Goal: Information Seeking & Learning: Check status

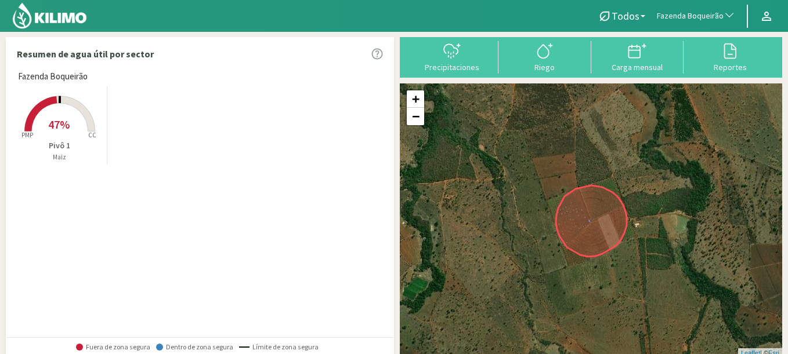
click at [701, 21] on span "Fazenda Boqueirão" at bounding box center [690, 16] width 67 height 12
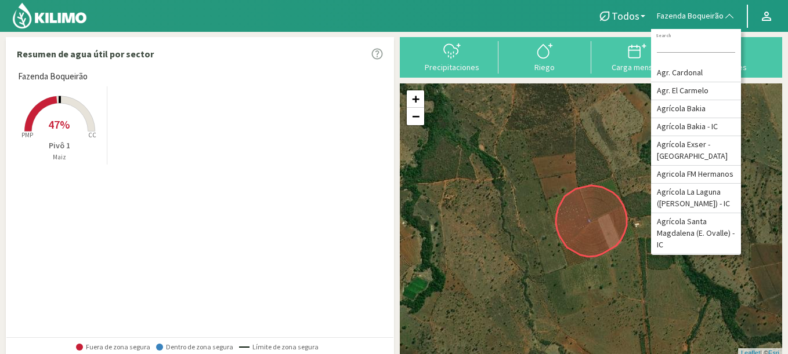
click at [69, 126] on rect at bounding box center [59, 132] width 93 height 93
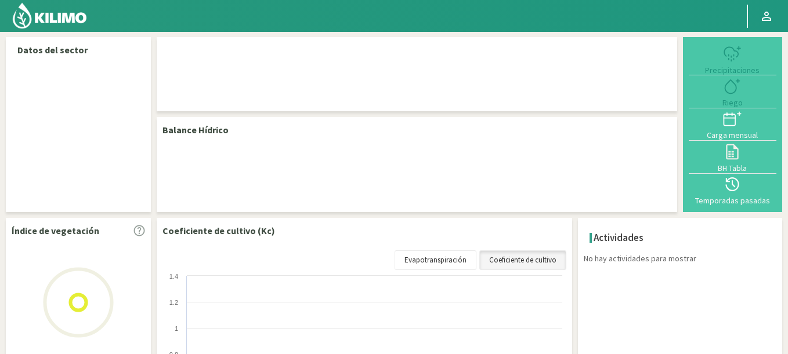
select select "104: Object"
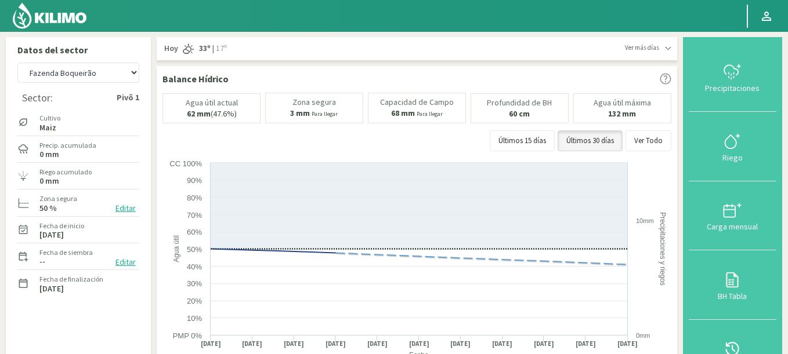
click at [741, 337] on button "Temporadas pasadas" at bounding box center [733, 354] width 88 height 69
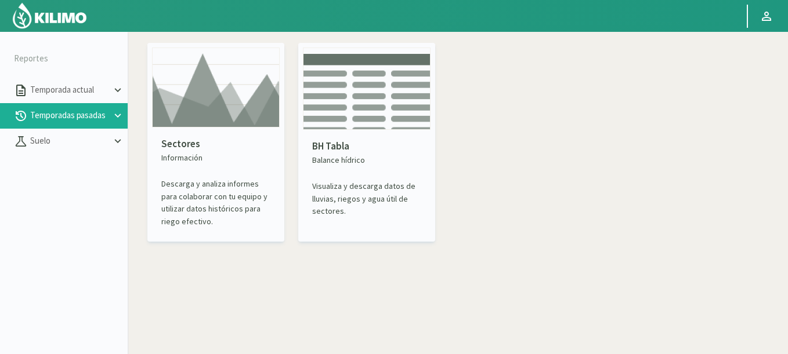
click at [218, 110] on img at bounding box center [216, 88] width 128 height 80
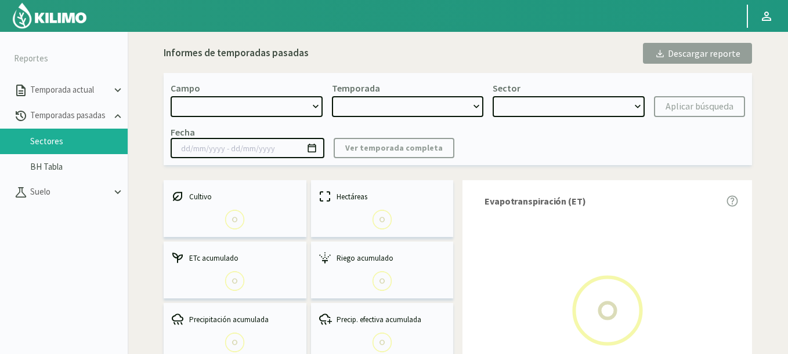
select select "0: Object"
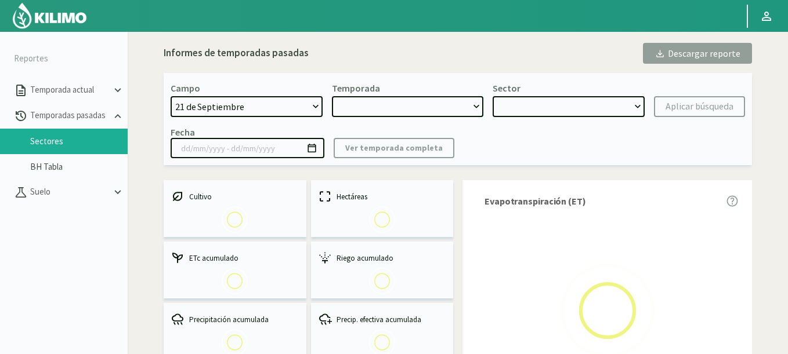
type input "[DATE] - [DATE]"
select select "0: 2023"
select select "0: Object"
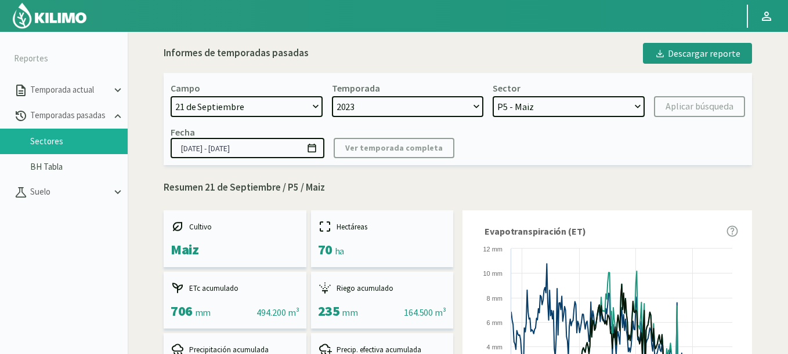
click at [236, 104] on select "[DATE] 8 Fuegos Acograpes - Ag. [PERSON_NAME] - Ag. [GEOGRAPHIC_DATA] Acograpes…" at bounding box center [247, 106] width 152 height 21
select select "406: Object"
click at [171, 96] on select "[DATE] 8 Fuegos Acograpes - Ag. [PERSON_NAME] - Ag. [GEOGRAPHIC_DATA] Acograpes…" at bounding box center [247, 106] width 152 height 21
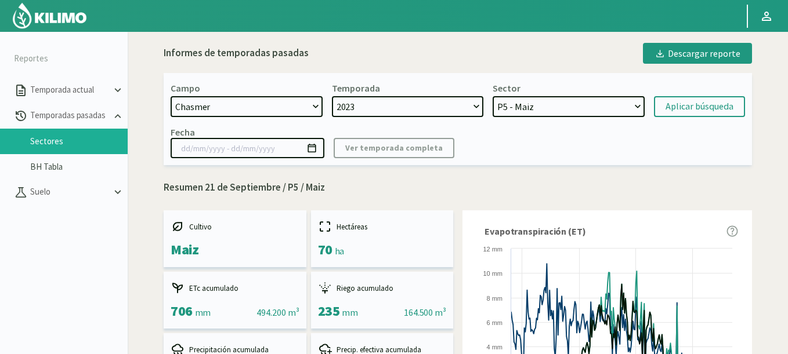
select select "2: 2024"
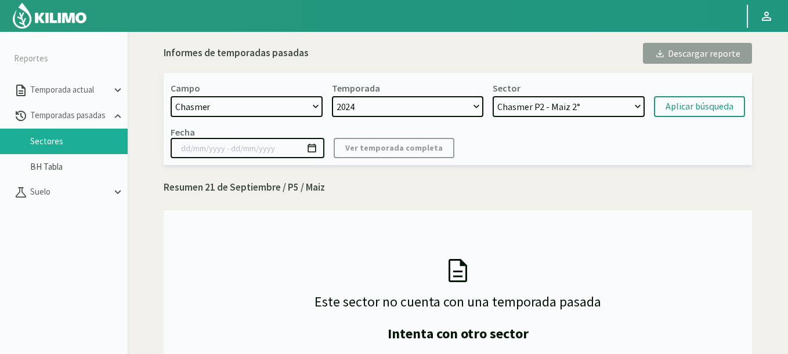
select select "9: Object"
click at [493, 96] on select "Chasmer P2 - Maiz 2° Chasmer P3 - Maiz 2° Chasmer P6 - Maiz 1° Chasmer P5 - Soj…" at bounding box center [569, 106] width 152 height 21
click at [676, 105] on div "Aplicar búsqueda" at bounding box center [699, 107] width 68 height 14
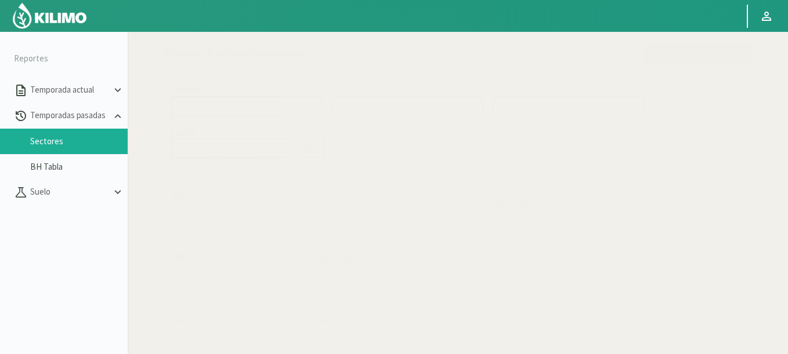
select select "406: Object"
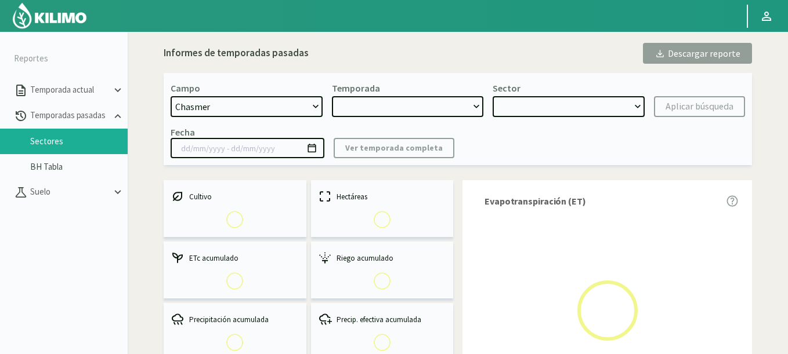
type input "[DATE] - [DATE]"
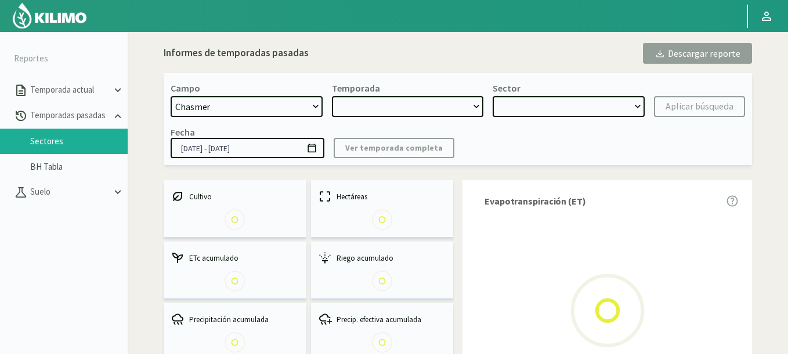
select select "0: 2024"
select select "2: Object"
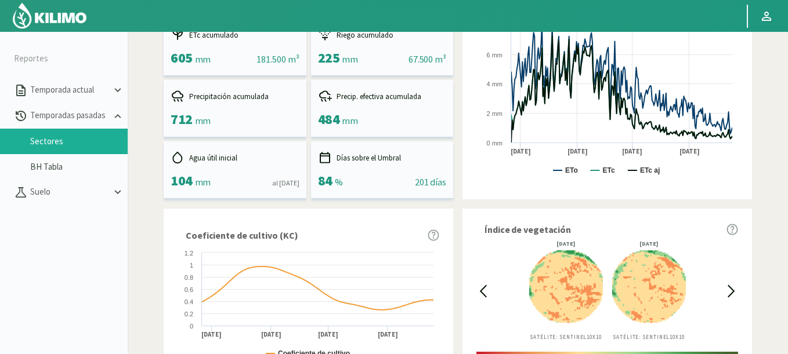
scroll to position [253, 0]
click at [493, 293] on div "[DATE] Satélite: Sentinel 10X10 [DATE] Satélite: Sentinel 10X10" at bounding box center [607, 292] width 235 height 100
click at [488, 292] on icon at bounding box center [482, 291] width 13 height 13
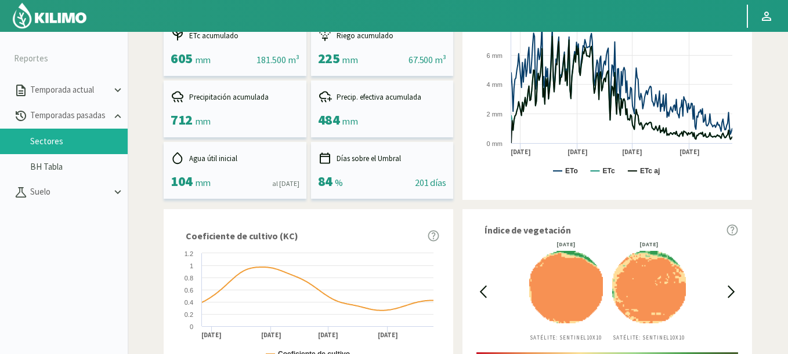
click at [488, 292] on icon at bounding box center [482, 291] width 13 height 13
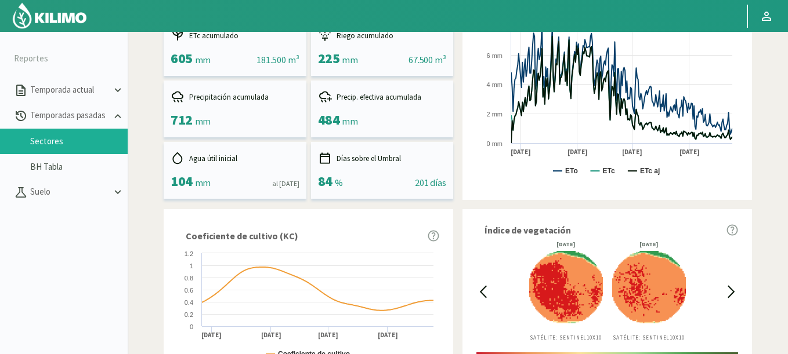
click at [488, 292] on icon at bounding box center [482, 291] width 13 height 13
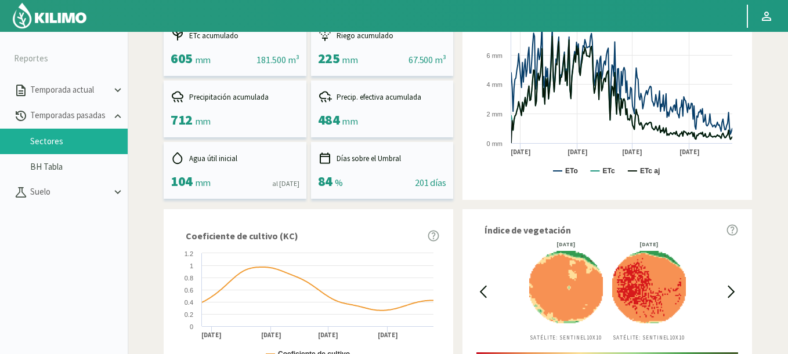
click at [488, 292] on icon at bounding box center [482, 291] width 13 height 13
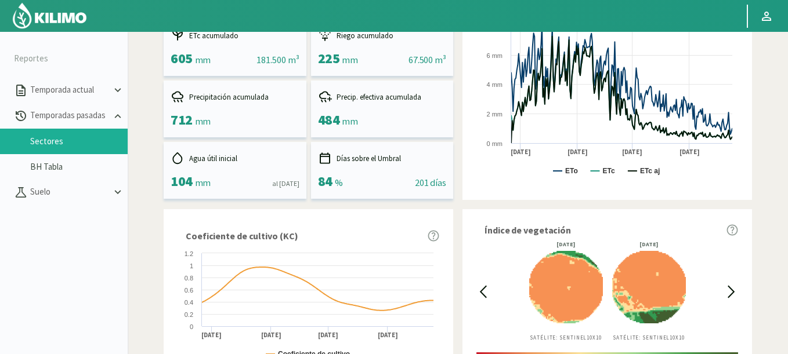
click at [488, 292] on icon at bounding box center [482, 291] width 13 height 13
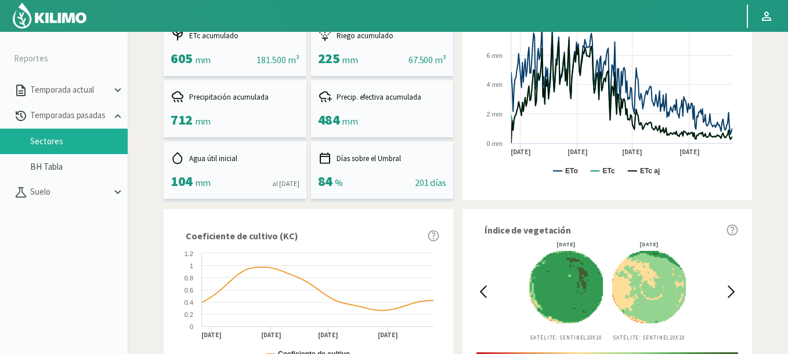
click at [488, 292] on icon at bounding box center [482, 291] width 13 height 13
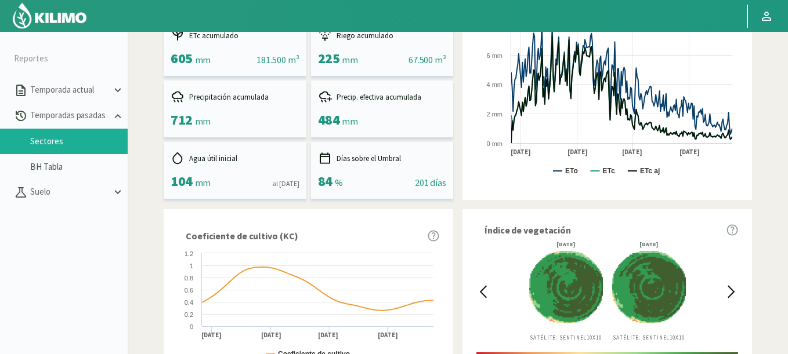
click at [728, 291] on icon at bounding box center [731, 291] width 13 height 13
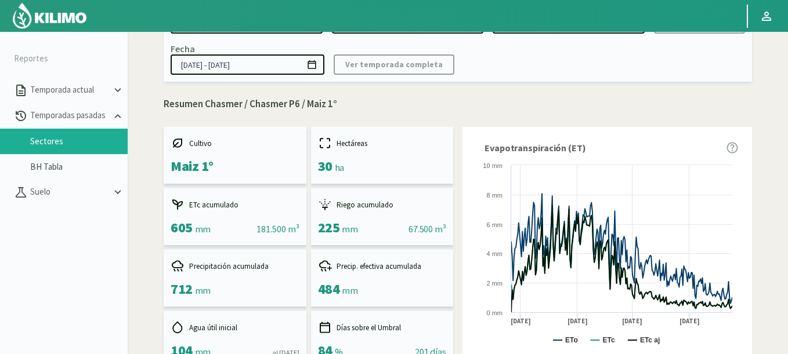
scroll to position [44, 0]
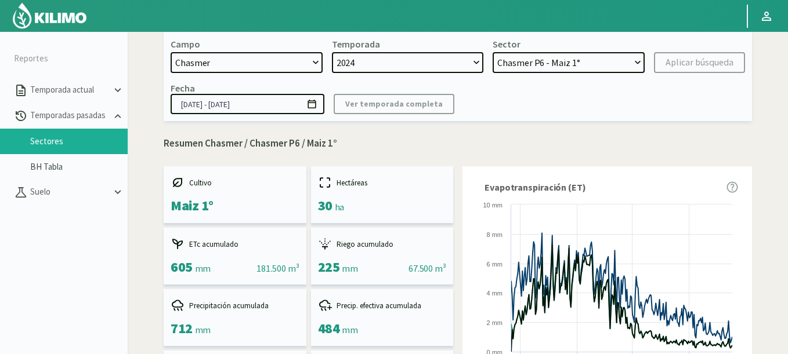
click at [310, 108] on icon at bounding box center [311, 104] width 8 height 9
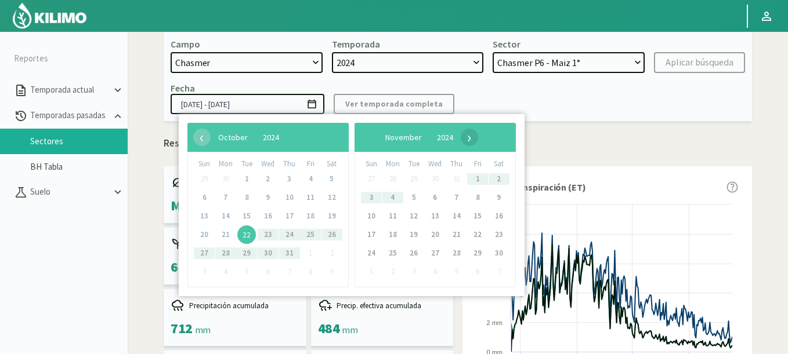
click at [478, 133] on span "›" at bounding box center [469, 137] width 17 height 17
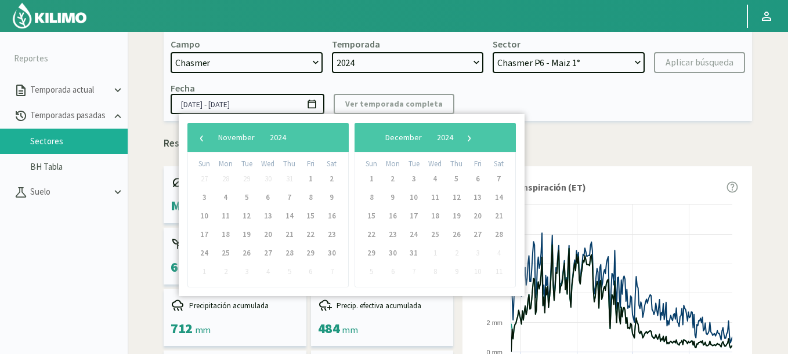
click at [478, 134] on span "›" at bounding box center [469, 137] width 17 height 17
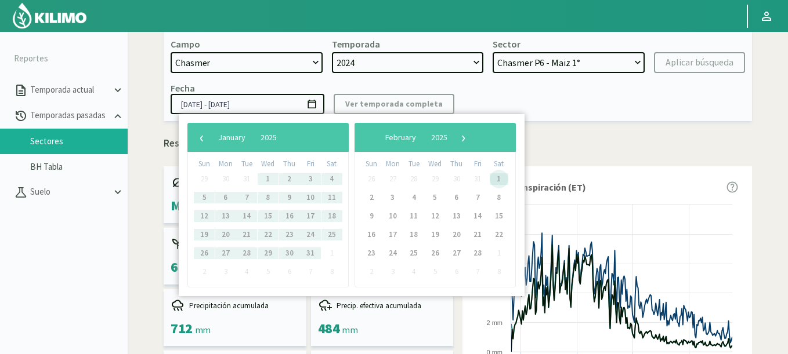
click at [497, 178] on span "1" at bounding box center [499, 179] width 19 height 19
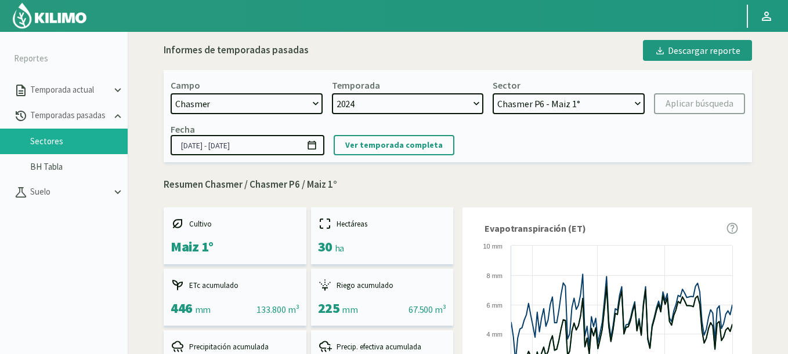
scroll to position [0, 0]
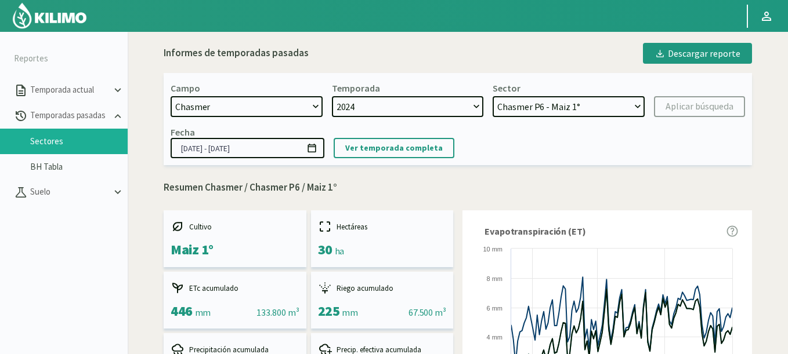
click at [317, 149] on input "[DATE] - [DATE]" at bounding box center [248, 148] width 154 height 20
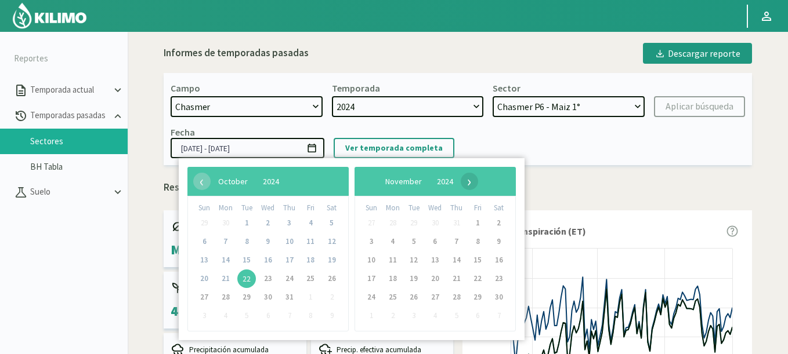
click at [478, 183] on span "›" at bounding box center [469, 181] width 17 height 17
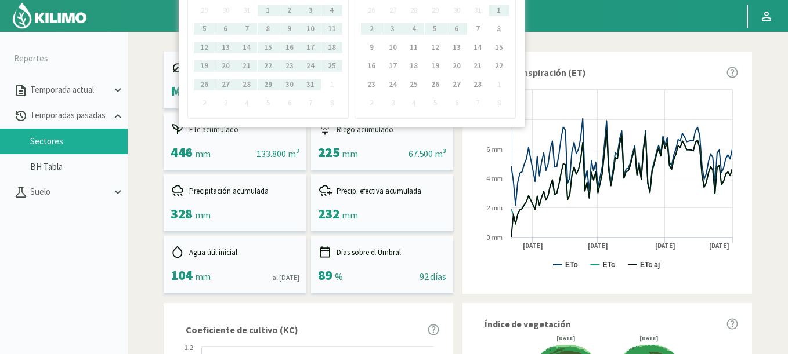
scroll to position [278, 0]
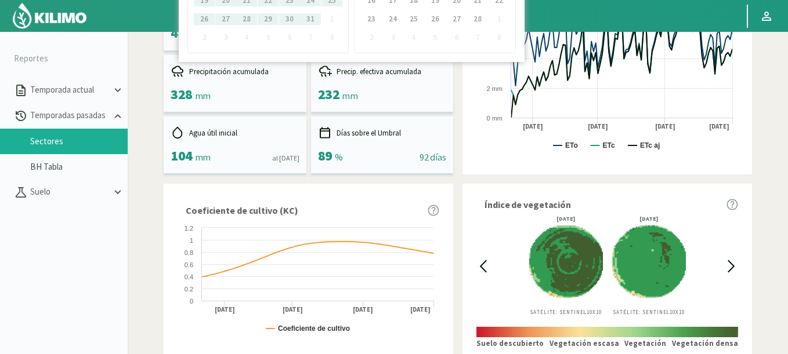
click at [729, 263] on icon at bounding box center [731, 266] width 13 height 13
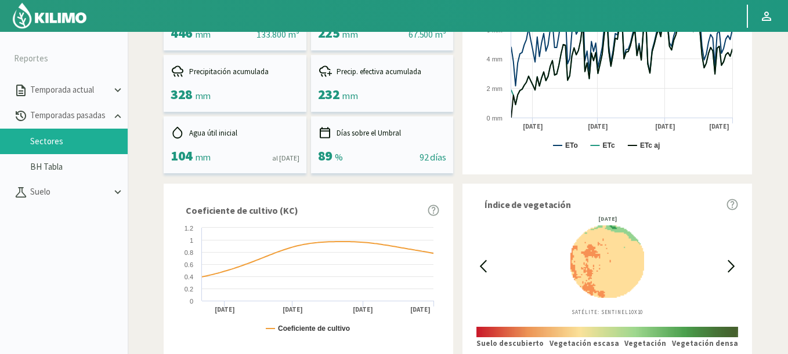
click at [479, 271] on icon at bounding box center [482, 266] width 13 height 13
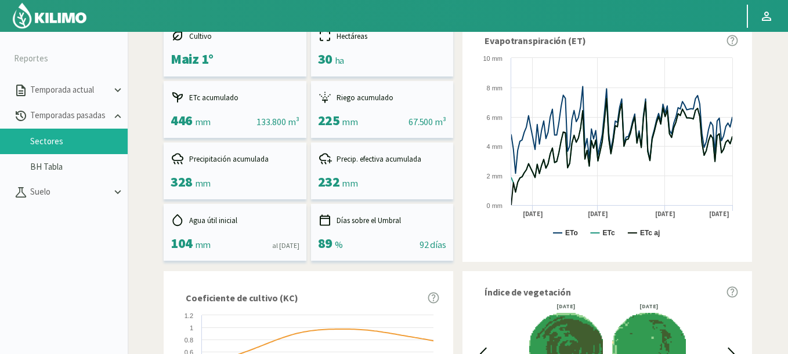
scroll to position [0, 0]
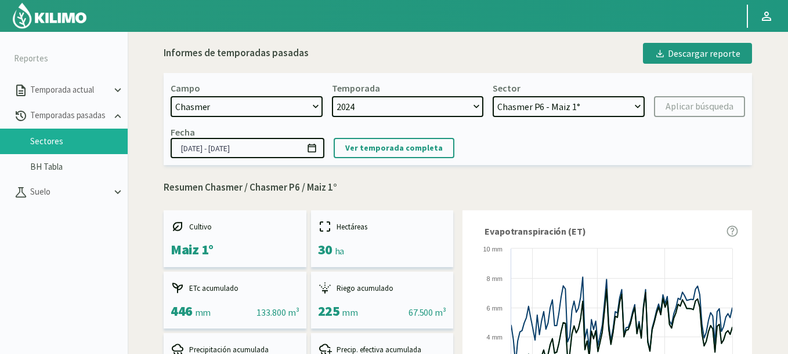
click at [306, 153] on form "[DATE] - [DATE]" at bounding box center [248, 148] width 154 height 20
click at [314, 147] on icon at bounding box center [311, 148] width 8 height 9
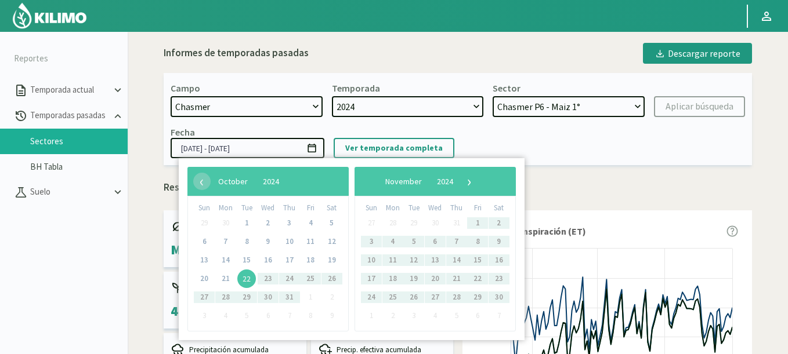
click at [249, 273] on span "22" at bounding box center [246, 279] width 19 height 19
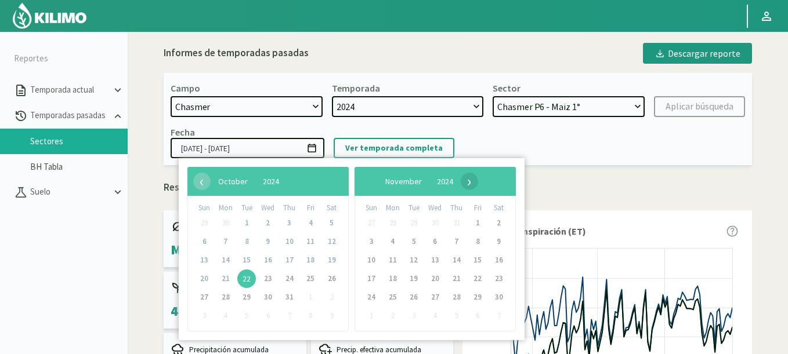
click at [478, 177] on span "›" at bounding box center [469, 181] width 17 height 17
click at [478, 178] on span "›" at bounding box center [469, 181] width 17 height 17
click at [469, 178] on span "›" at bounding box center [459, 181] width 17 height 17
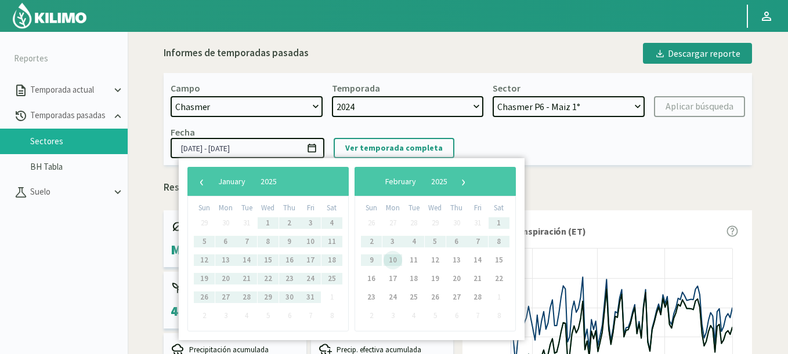
click at [394, 264] on span "10" at bounding box center [392, 260] width 19 height 19
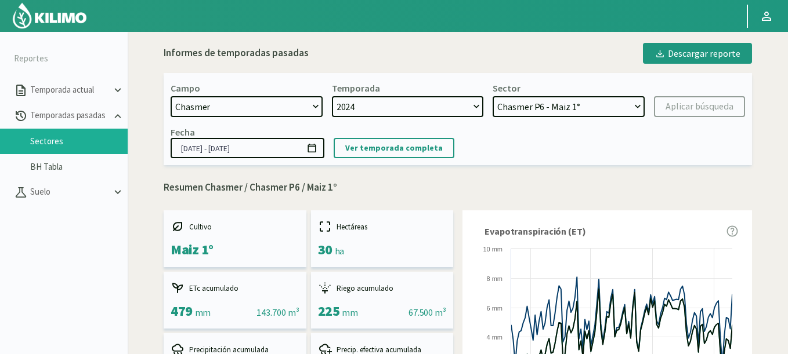
click at [313, 148] on icon at bounding box center [311, 148] width 11 height 11
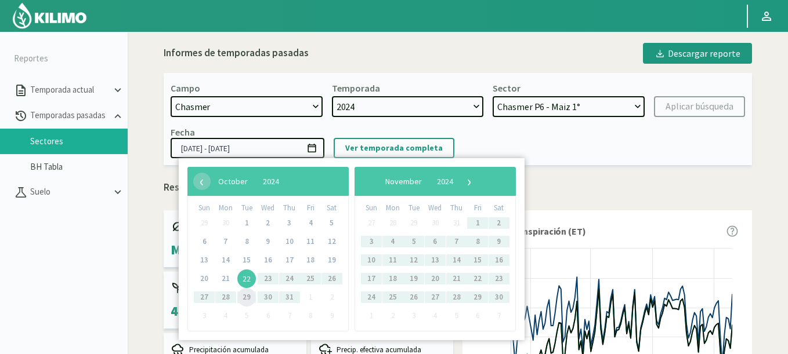
click at [248, 294] on span "29" at bounding box center [246, 297] width 19 height 19
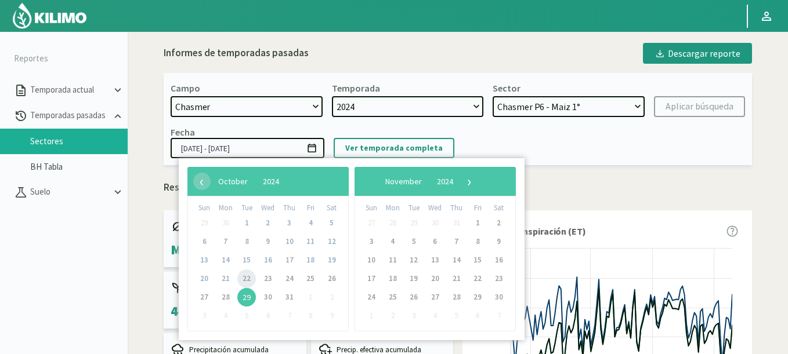
click at [243, 278] on span "22" at bounding box center [246, 279] width 19 height 19
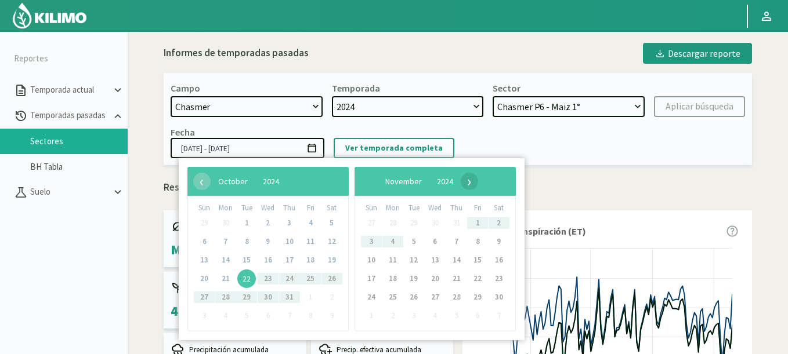
click at [478, 181] on span "›" at bounding box center [469, 181] width 17 height 17
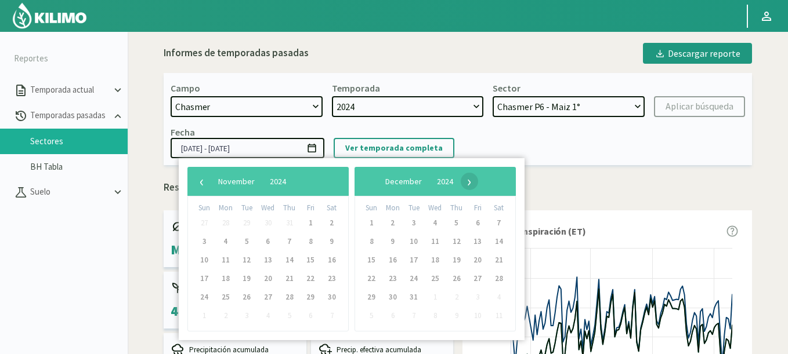
click at [478, 180] on span "›" at bounding box center [469, 181] width 17 height 17
click at [469, 180] on span "›" at bounding box center [459, 181] width 17 height 17
click at [572, 151] on div "Fecha [DATE] - [DATE] Ver temporada completa" at bounding box center [458, 142] width 574 height 32
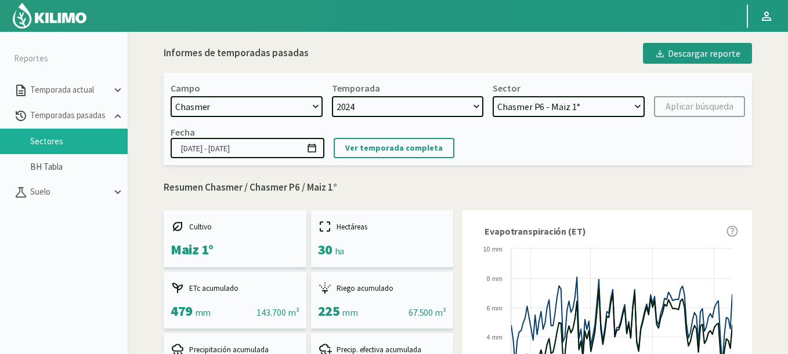
click at [313, 153] on icon at bounding box center [311, 148] width 11 height 11
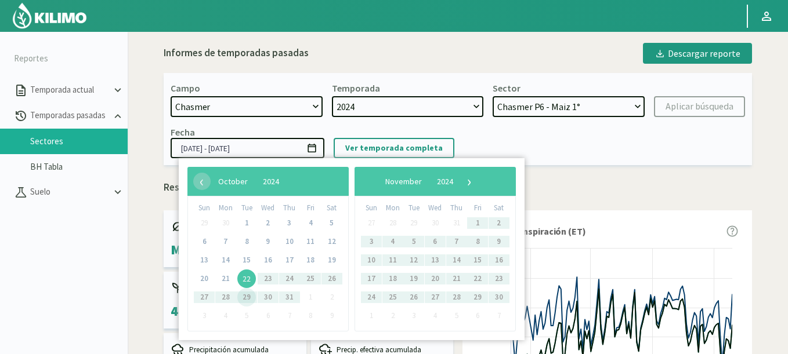
click at [244, 285] on span "22" at bounding box center [246, 279] width 19 height 19
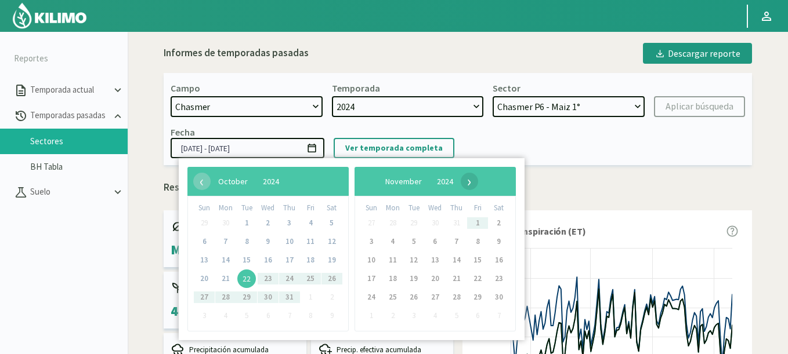
click at [478, 183] on span "›" at bounding box center [469, 181] width 17 height 17
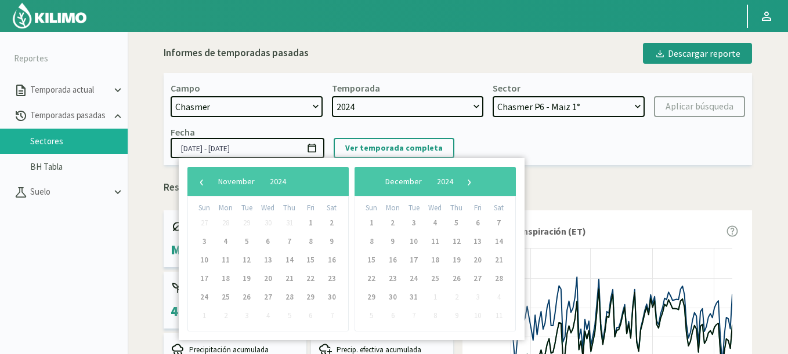
click at [478, 183] on span "›" at bounding box center [469, 181] width 17 height 17
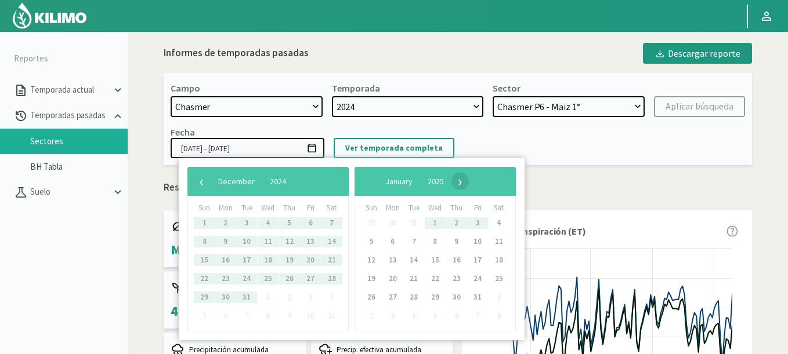
click at [469, 183] on span "›" at bounding box center [459, 181] width 17 height 17
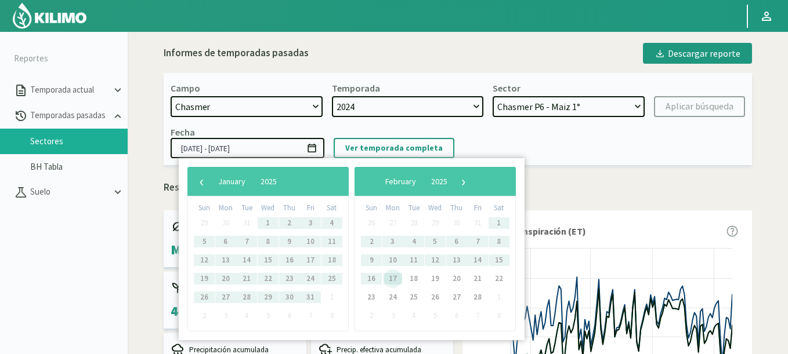
click at [393, 280] on span "17" at bounding box center [392, 279] width 19 height 19
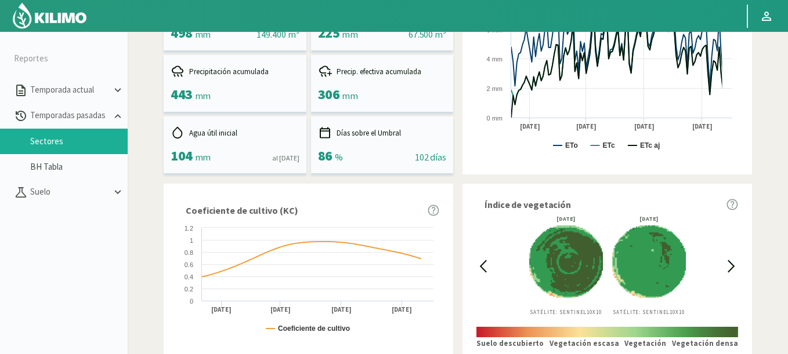
scroll to position [287, 0]
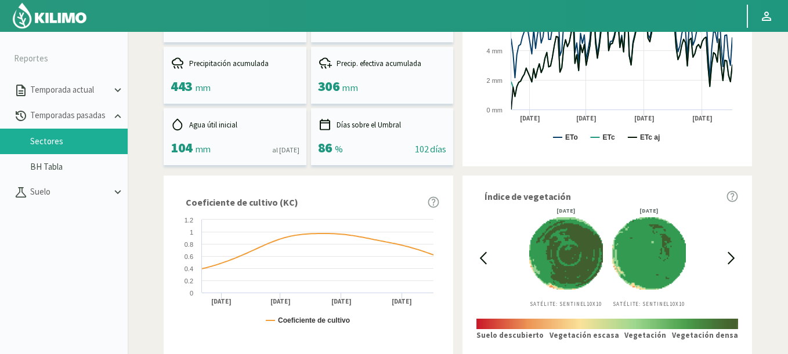
click at [729, 253] on icon at bounding box center [731, 258] width 6 height 11
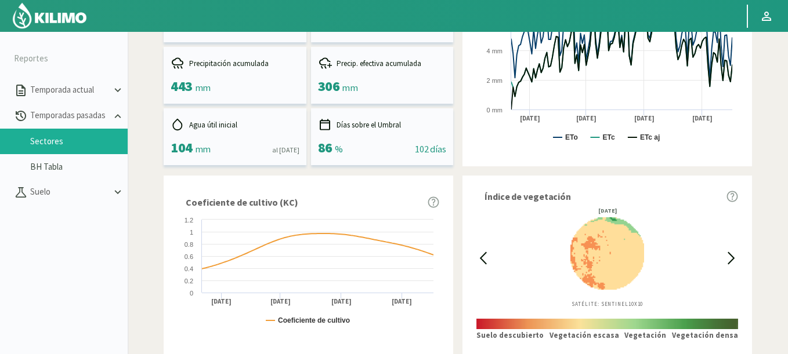
click at [492, 256] on div "[DATE] Satélite: Sentinel 10X10" at bounding box center [607, 258] width 235 height 100
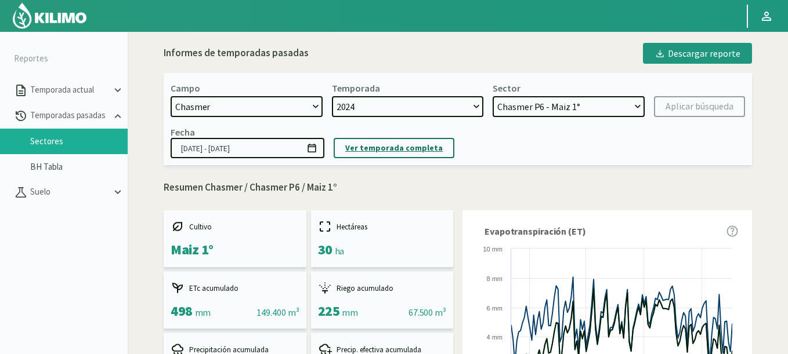
click at [417, 155] on button "Ver temporada completa" at bounding box center [394, 148] width 121 height 20
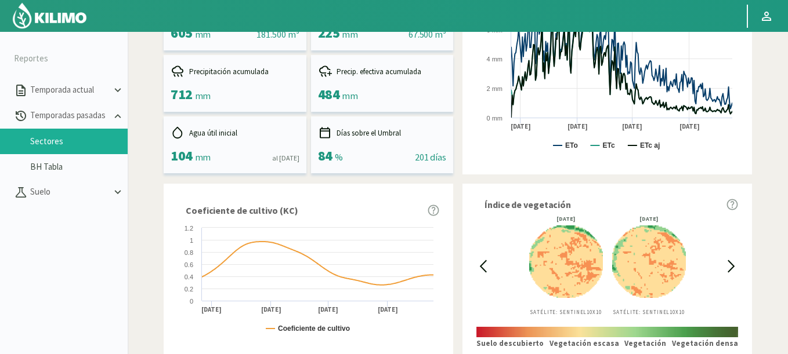
scroll to position [287, 0]
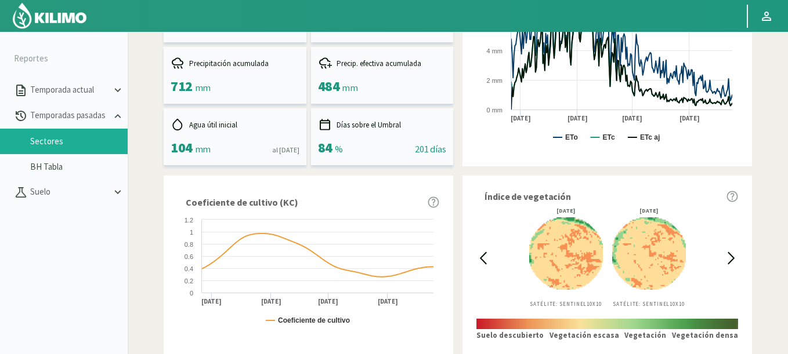
click at [486, 266] on div at bounding box center [482, 258] width 13 height 100
click at [482, 258] on icon at bounding box center [483, 258] width 6 height 11
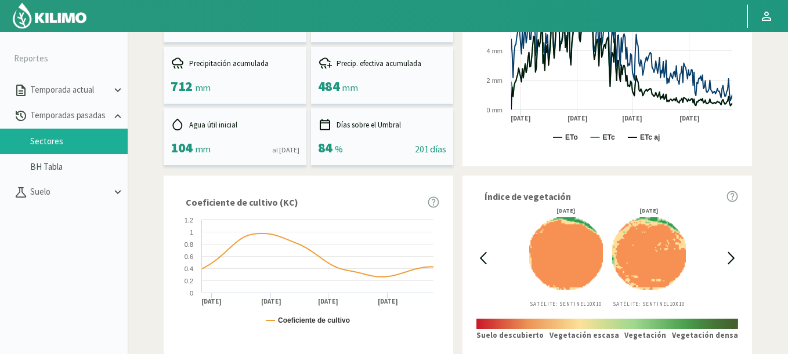
click at [482, 258] on icon at bounding box center [483, 258] width 6 height 11
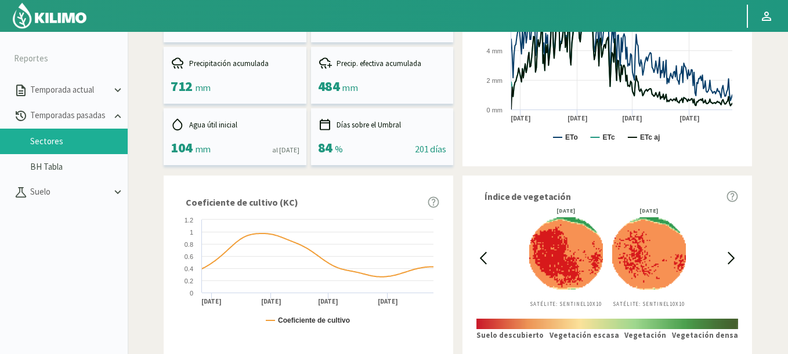
click at [482, 258] on icon at bounding box center [483, 258] width 6 height 11
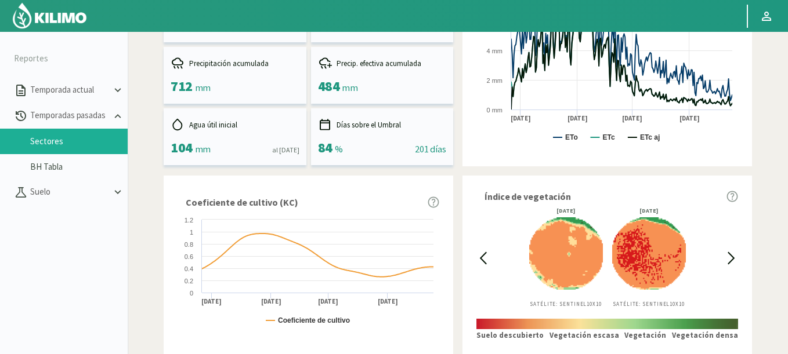
click at [482, 258] on icon at bounding box center [483, 258] width 6 height 11
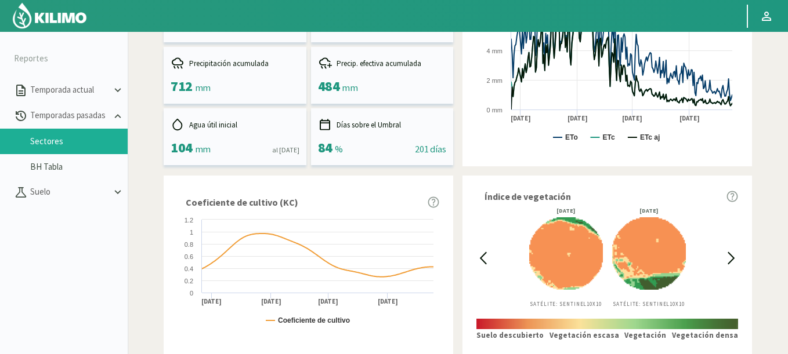
click at [482, 258] on icon at bounding box center [483, 258] width 6 height 11
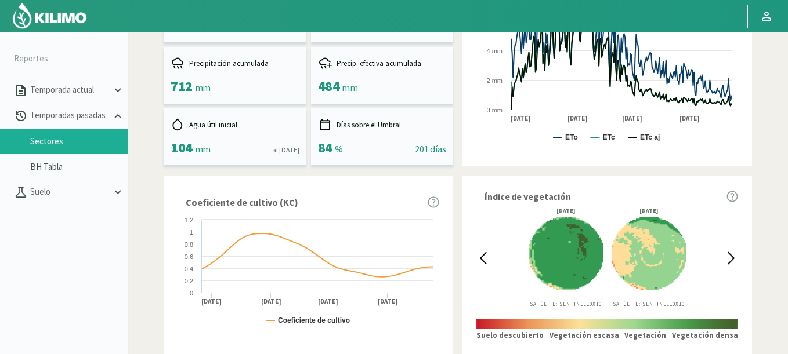
click at [482, 258] on icon at bounding box center [483, 258] width 6 height 11
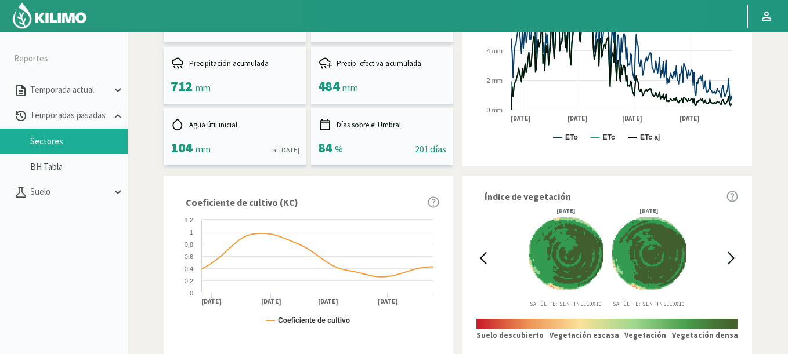
click at [726, 265] on div at bounding box center [731, 258] width 13 height 100
click at [730, 262] on icon at bounding box center [731, 258] width 6 height 11
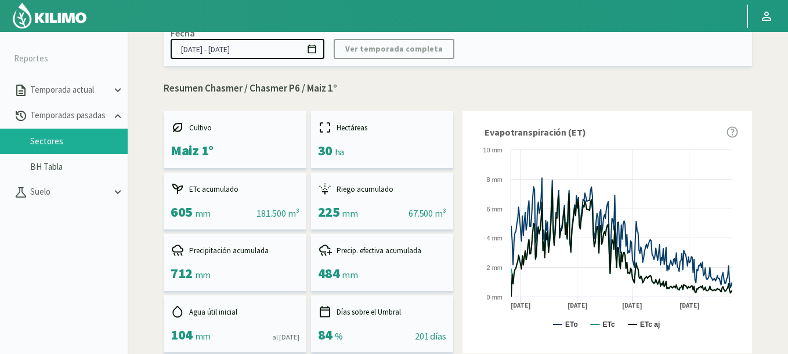
scroll to position [0, 0]
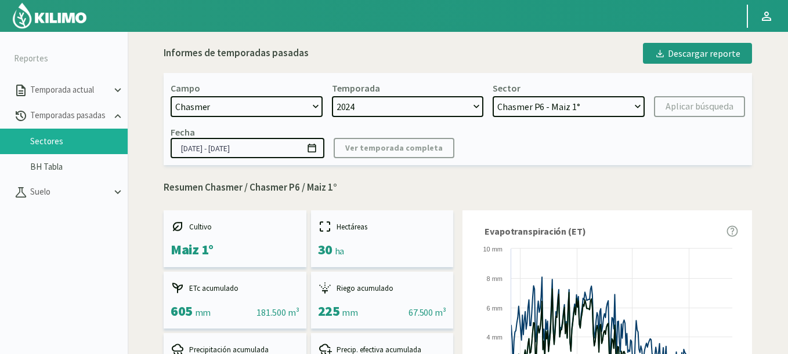
click at [314, 153] on icon at bounding box center [311, 148] width 8 height 9
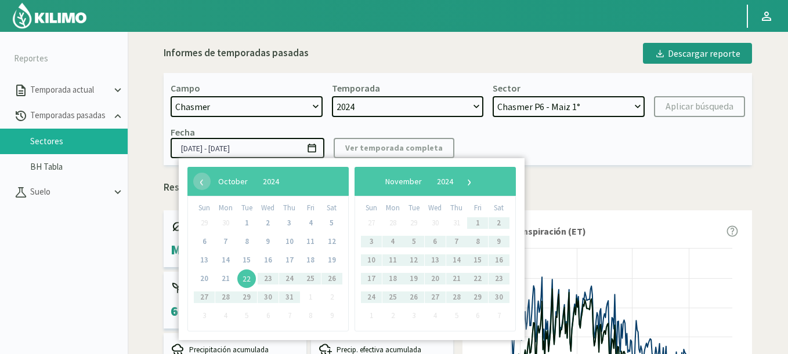
click at [245, 278] on span "22" at bounding box center [246, 279] width 19 height 19
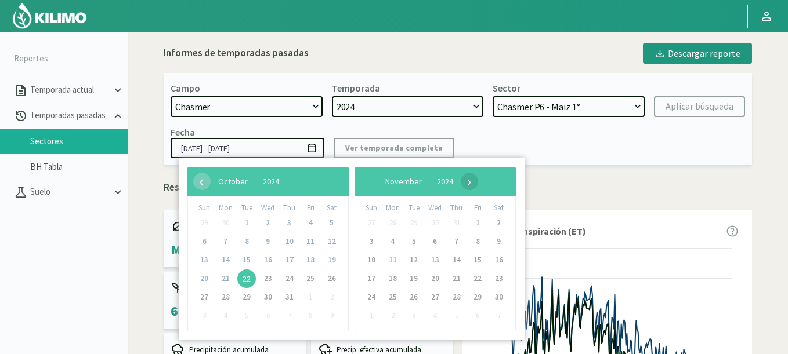
click at [478, 180] on span "›" at bounding box center [469, 181] width 17 height 17
click at [469, 180] on span "›" at bounding box center [459, 181] width 17 height 17
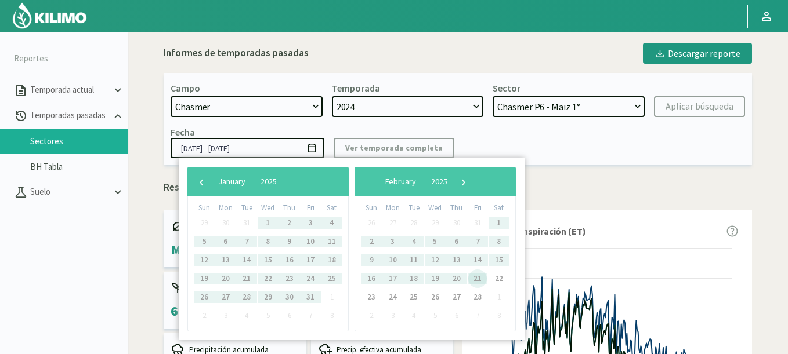
click at [478, 278] on span "21" at bounding box center [477, 279] width 19 height 19
type input "[DATE] - [DATE]"
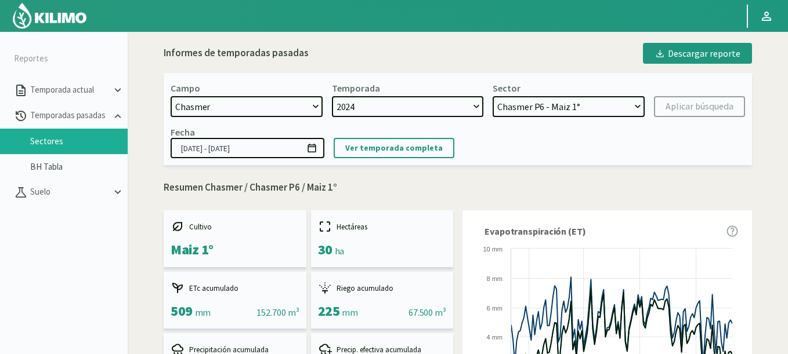
select select "565: Object"
click at [171, 96] on select "[DATE] 8 Fuegos Acograpes - Ag. [PERSON_NAME] - Ag. [GEOGRAPHIC_DATA] Acograpes…" at bounding box center [247, 106] width 152 height 21
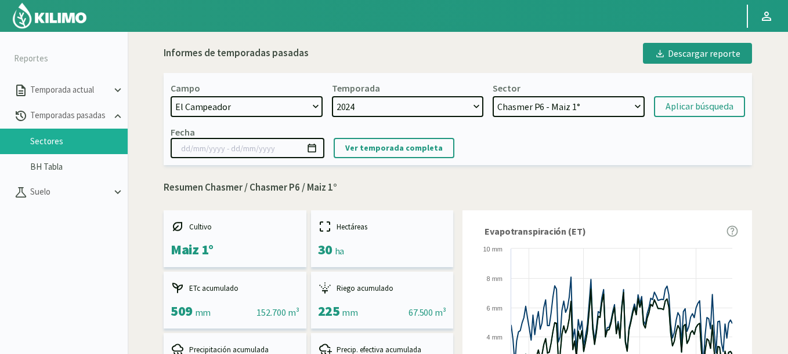
select select "5: Object"
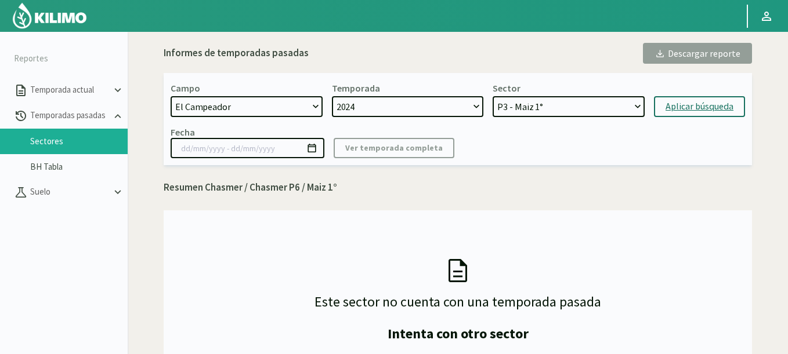
click at [678, 101] on div "Aplicar búsqueda" at bounding box center [699, 107] width 68 height 14
type input "[DATE] - [DATE]"
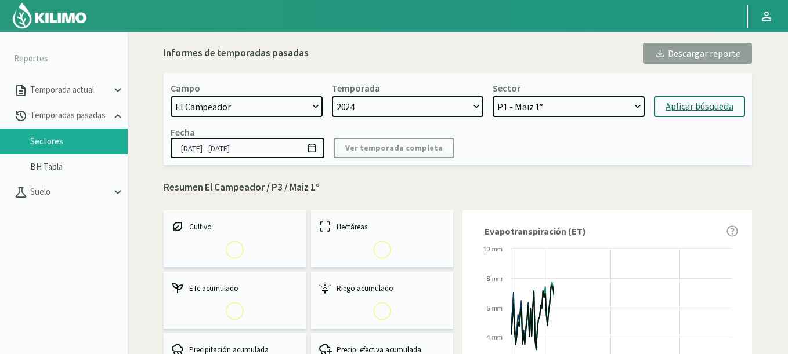
click at [493, 96] on select "P3 - Maiz 1° P1 - Maiz 1°" at bounding box center [569, 106] width 152 height 21
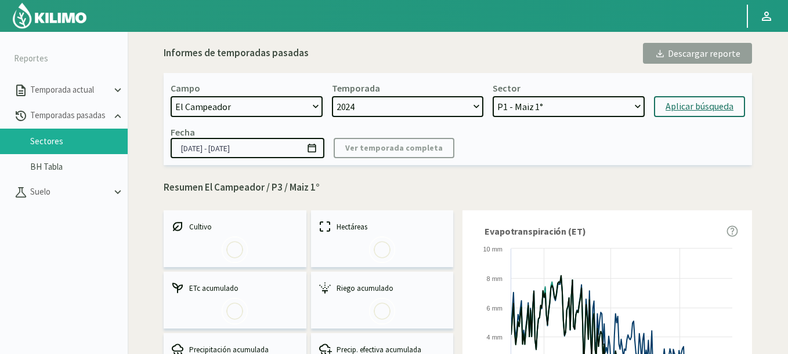
click at [703, 93] on form "Campo [DATE] 8 Fuegos Acograpes - Ag. [PERSON_NAME] - Ag. [GEOGRAPHIC_DATA] Aco…" at bounding box center [458, 99] width 574 height 35
click at [694, 100] on div "Aplicar búsqueda" at bounding box center [699, 107] width 68 height 14
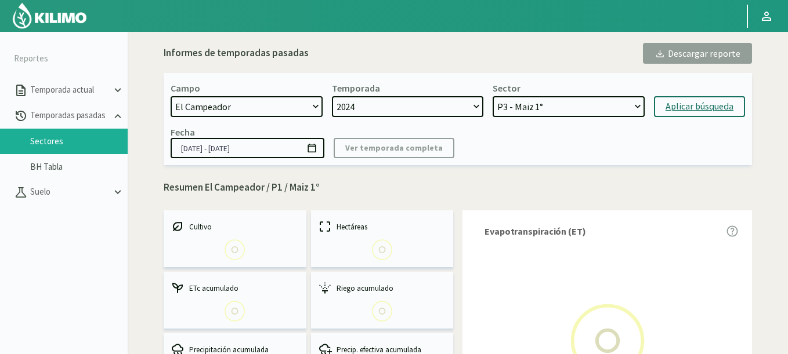
select select "10: Object"
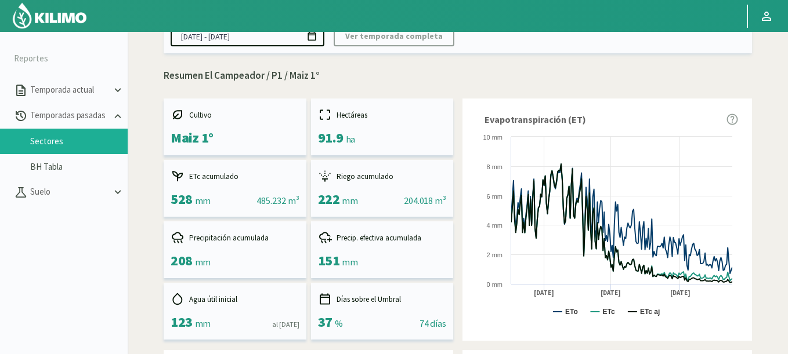
scroll to position [348, 0]
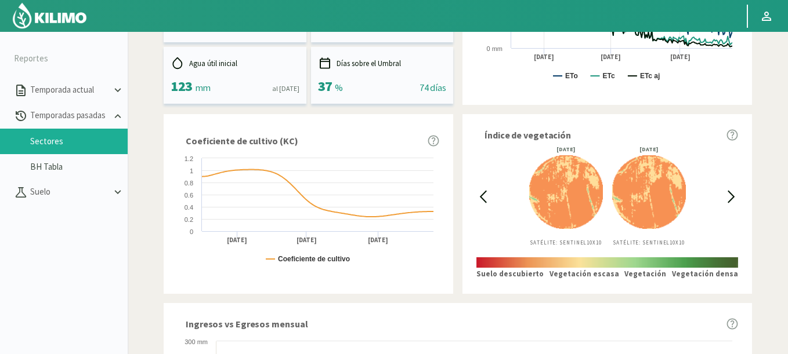
click at [476, 188] on div at bounding box center [482, 197] width 13 height 100
click at [483, 189] on div at bounding box center [482, 197] width 13 height 100
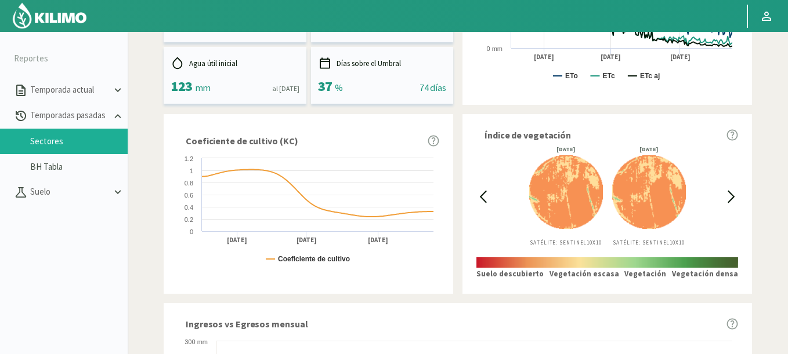
click at [485, 201] on icon at bounding box center [483, 196] width 6 height 11
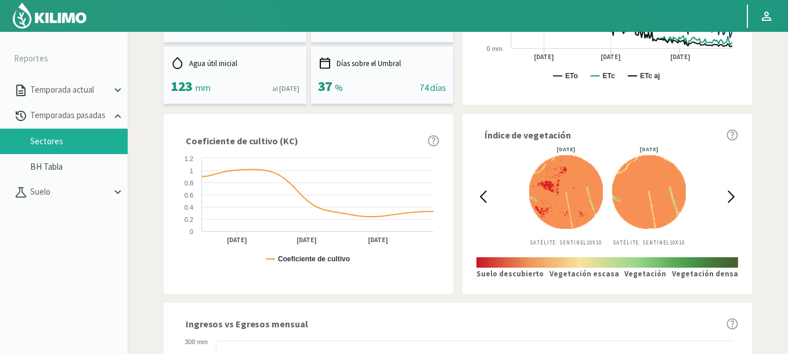
click at [485, 201] on icon at bounding box center [483, 196] width 6 height 11
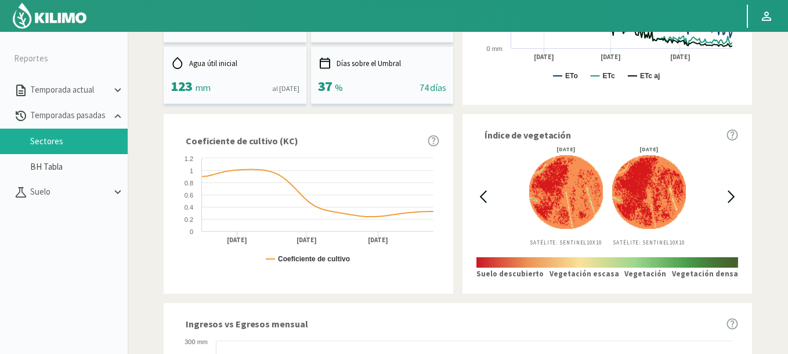
click at [485, 201] on icon at bounding box center [483, 196] width 6 height 11
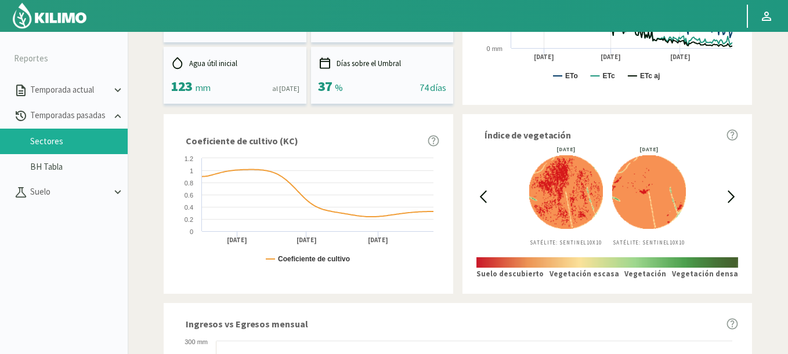
click at [485, 201] on icon at bounding box center [483, 196] width 6 height 11
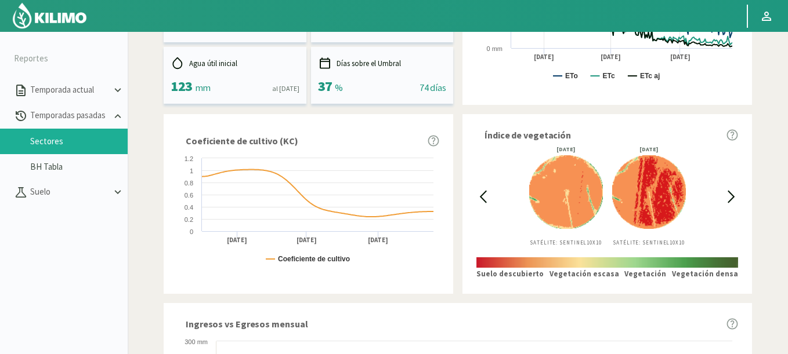
click at [485, 201] on icon at bounding box center [483, 196] width 6 height 11
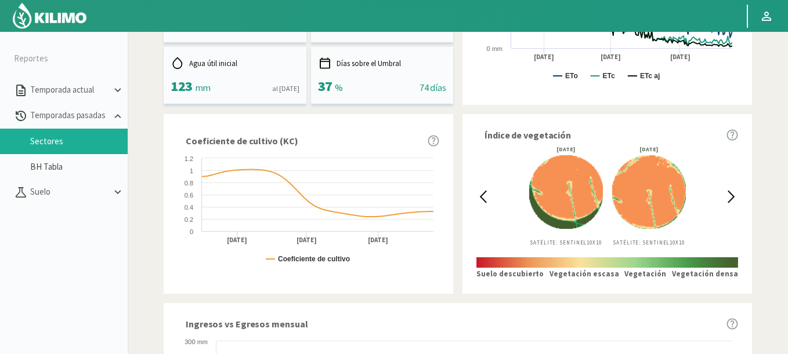
click at [485, 201] on icon at bounding box center [483, 196] width 6 height 11
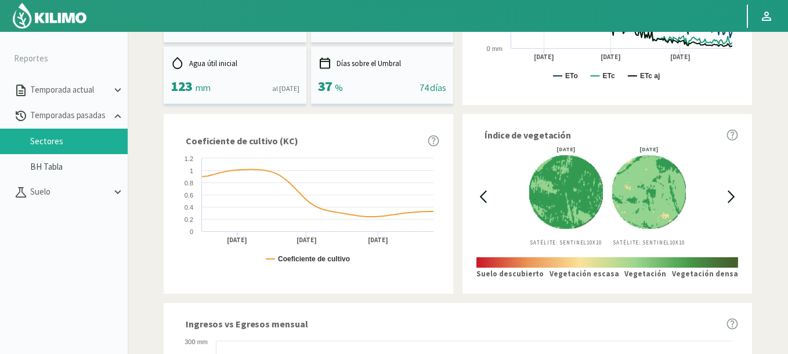
click at [732, 188] on div at bounding box center [731, 197] width 13 height 100
click at [732, 193] on icon at bounding box center [731, 196] width 13 height 13
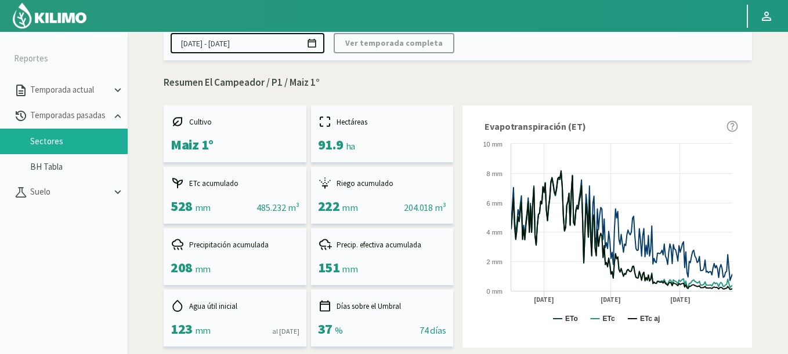
scroll to position [0, 0]
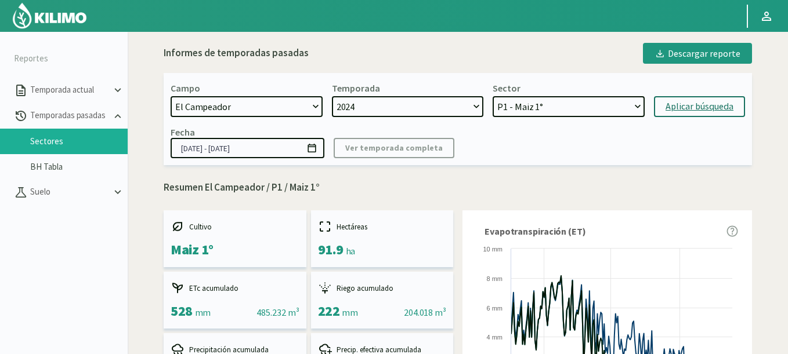
click at [321, 153] on input "[DATE] - [DATE]" at bounding box center [248, 148] width 154 height 20
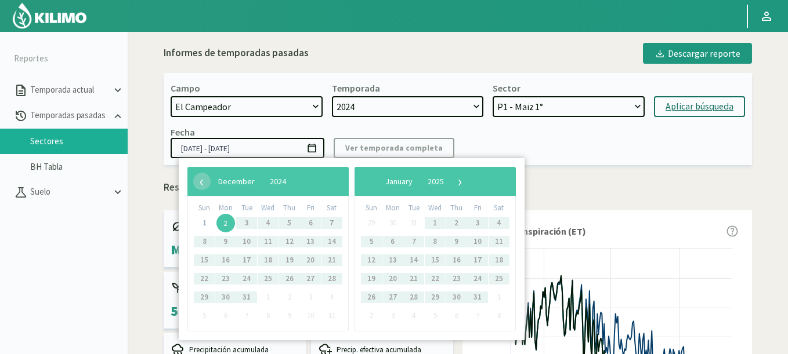
click at [226, 224] on span "2" at bounding box center [225, 223] width 19 height 19
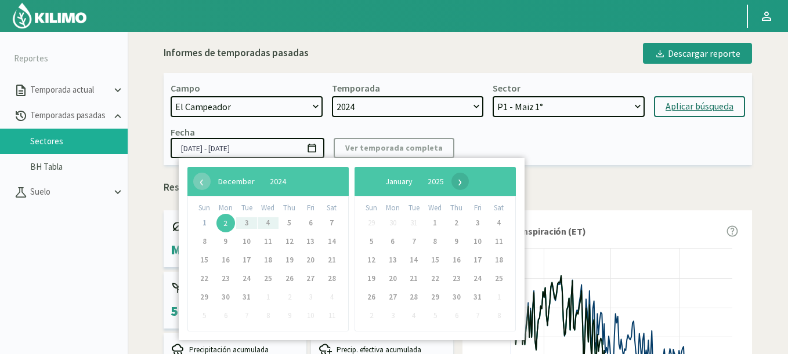
click at [469, 188] on span "›" at bounding box center [459, 181] width 17 height 17
click at [472, 188] on span "›" at bounding box center [463, 181] width 17 height 17
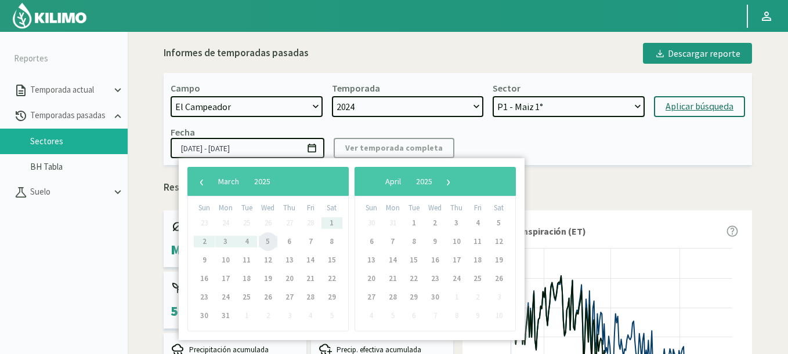
click at [267, 247] on span "5" at bounding box center [268, 242] width 19 height 19
type input "[DATE] - [DATE]"
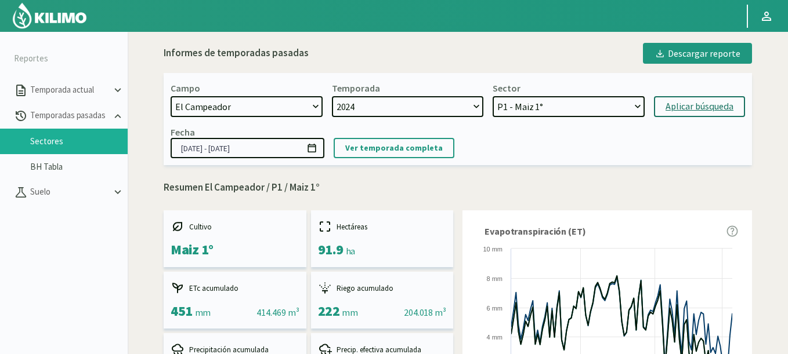
select select "9: Object"
click at [493, 96] on select "P3 - Maiz 1° P1 - Maiz 1°" at bounding box center [569, 106] width 152 height 21
click at [705, 108] on div "Aplicar búsqueda" at bounding box center [699, 107] width 68 height 14
type input "[DATE] - [DATE]"
select select "11: Object"
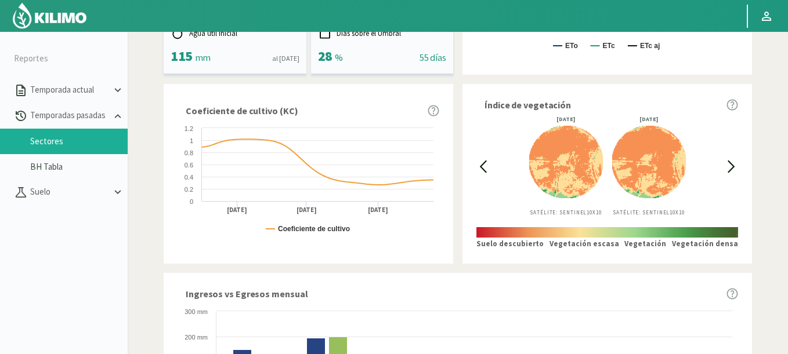
scroll to position [348, 0]
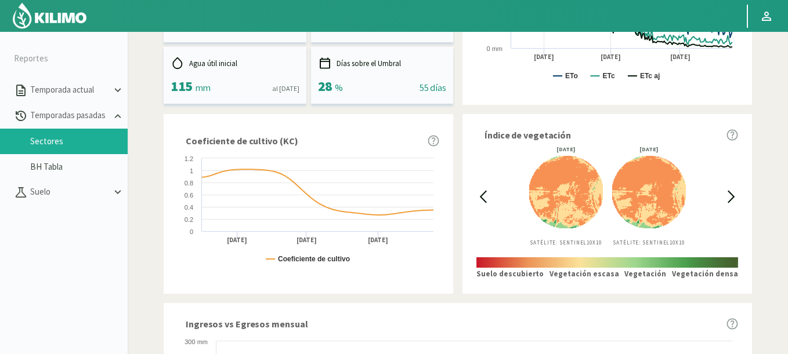
click at [487, 197] on icon at bounding box center [482, 196] width 13 height 13
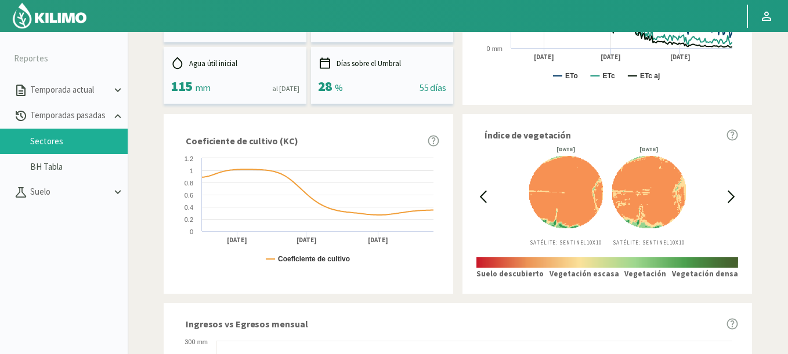
click at [487, 197] on icon at bounding box center [482, 196] width 13 height 13
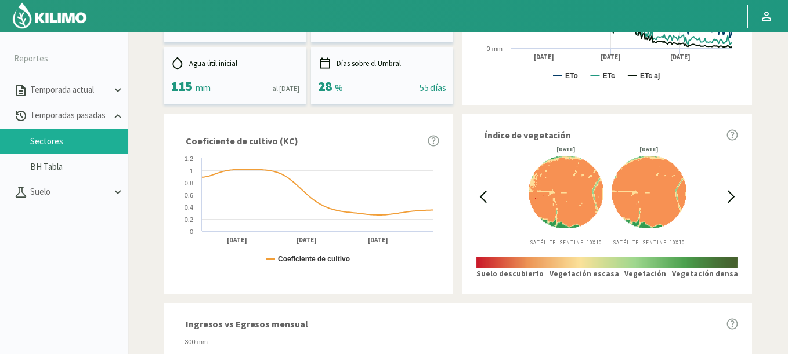
click at [487, 197] on icon at bounding box center [482, 196] width 13 height 13
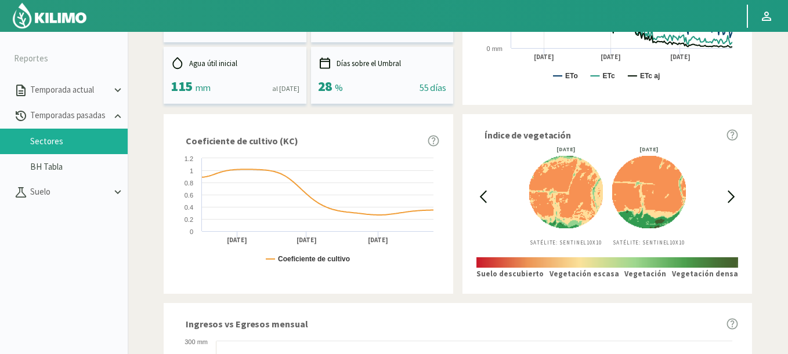
click at [487, 197] on icon at bounding box center [482, 196] width 13 height 13
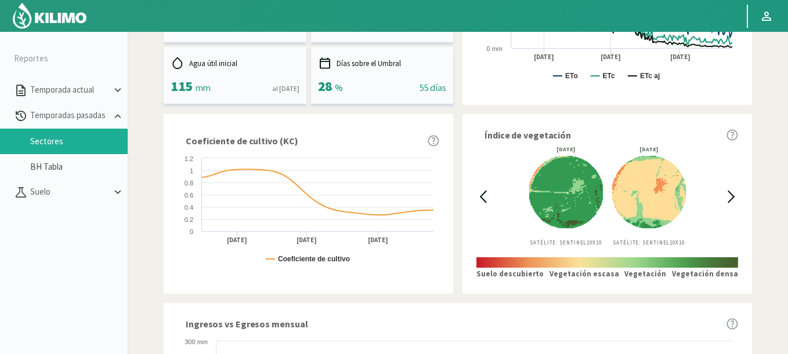
click at [723, 198] on div "[DATE] Satélite: Sentinel 10X10 [DATE] Satélite: Sentinel 10X10" at bounding box center [607, 197] width 235 height 100
click at [730, 198] on icon at bounding box center [731, 196] width 13 height 13
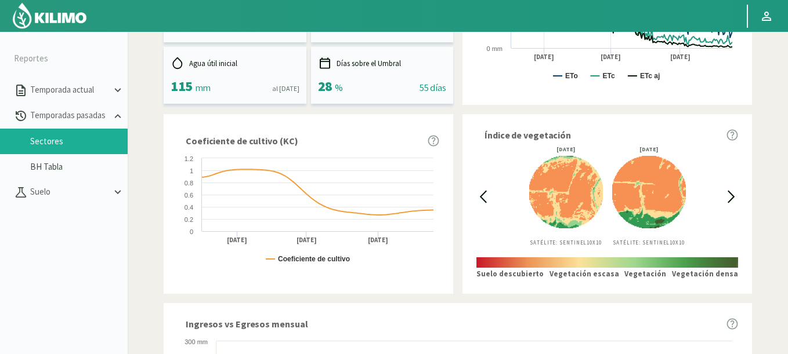
click at [481, 195] on icon at bounding box center [482, 196] width 13 height 13
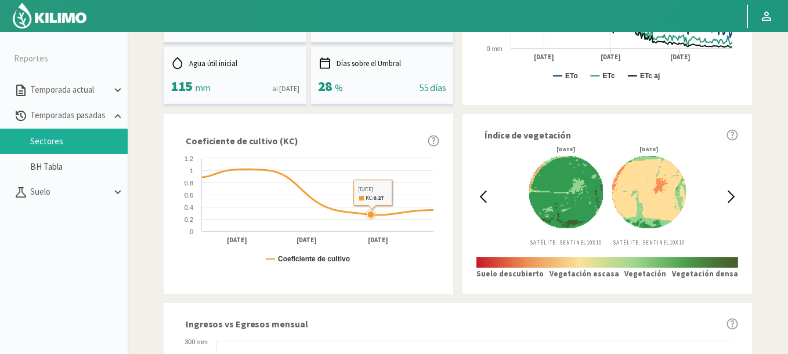
scroll to position [0, 0]
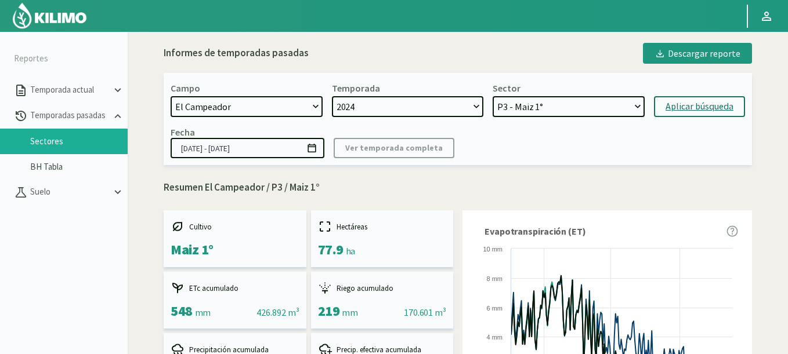
click at [313, 147] on icon at bounding box center [311, 148] width 8 height 9
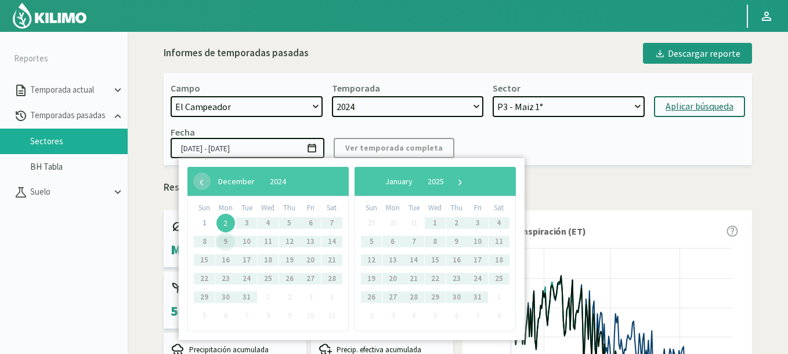
click at [225, 224] on span "2" at bounding box center [225, 223] width 19 height 19
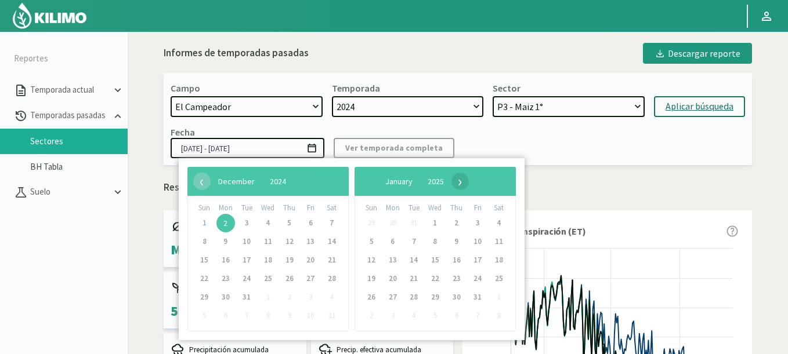
click at [469, 183] on span "›" at bounding box center [459, 181] width 17 height 17
click at [472, 183] on span "›" at bounding box center [463, 181] width 17 height 17
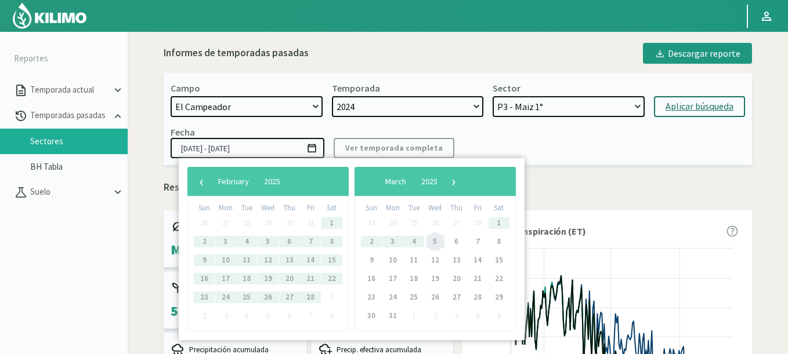
click at [439, 242] on span "5" at bounding box center [435, 242] width 19 height 19
type input "[DATE] - [DATE]"
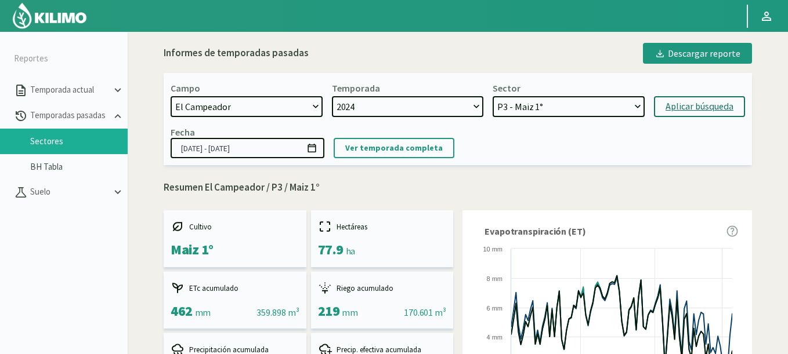
click at [272, 106] on select "[DATE] 8 Fuegos Acograpes - Ag. [PERSON_NAME] - Ag. [GEOGRAPHIC_DATA] Acograpes…" at bounding box center [247, 106] width 152 height 21
select select "1630: Object"
click at [171, 96] on select "[DATE] 8 Fuegos Acograpes - Ag. [PERSON_NAME] - Ag. [GEOGRAPHIC_DATA] Acograpes…" at bounding box center [247, 106] width 152 height 21
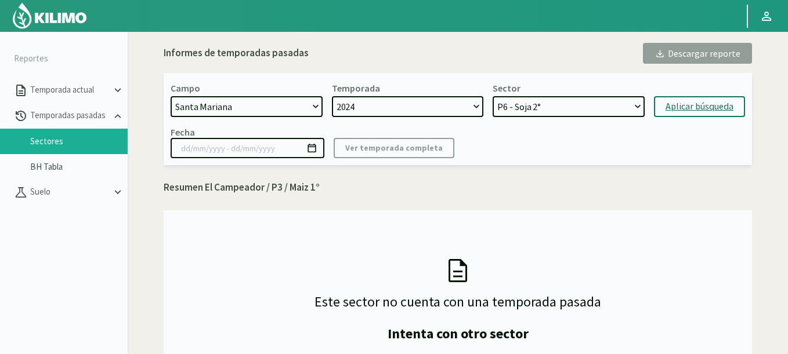
drag, startPoint x: 525, startPoint y: 104, endPoint x: 461, endPoint y: 143, distance: 74.7
click at [461, 143] on div "Campo [DATE] 8 Fuegos Acograpes - Ag. [PERSON_NAME] - Ag. [GEOGRAPHIC_DATA] Aco…" at bounding box center [458, 119] width 588 height 92
click at [528, 110] on select "P6 - Soja 2° P8 - Maiz 2° P3 - Maiz 2° P7 - Maiz 1° P1 - [GEOGRAPHIC_DATA] 1º" at bounding box center [569, 106] width 152 height 21
select select "16: Object"
click at [493, 96] on select "P6 - Soja 2° P8 - Maiz 2° P3 - Maiz 2° P7 - Maiz 1° P1 - [GEOGRAPHIC_DATA] 1º" at bounding box center [569, 106] width 152 height 21
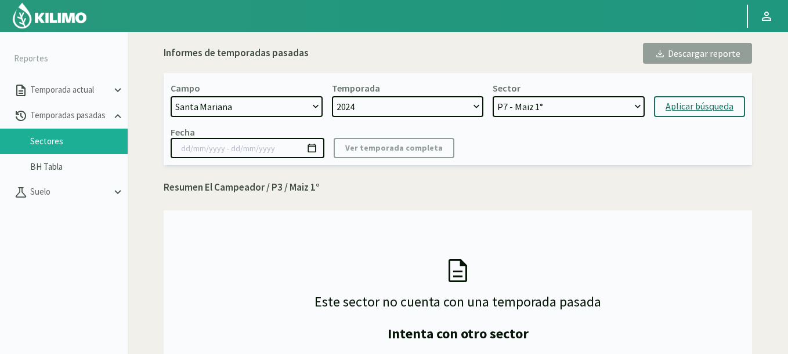
click at [689, 105] on div "Aplicar búsqueda" at bounding box center [699, 107] width 68 height 14
type input "[DATE] - [DATE]"
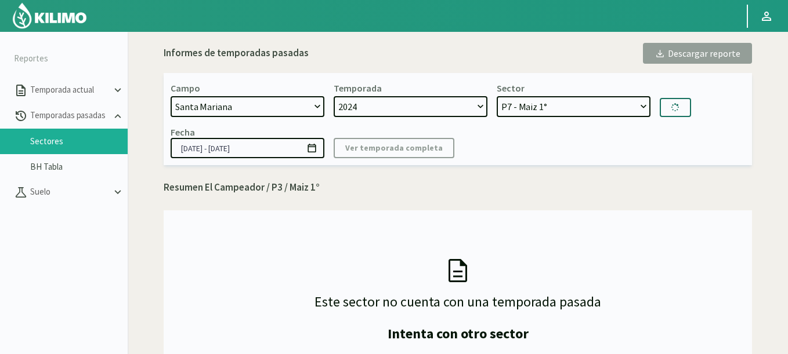
select select "21: Object"
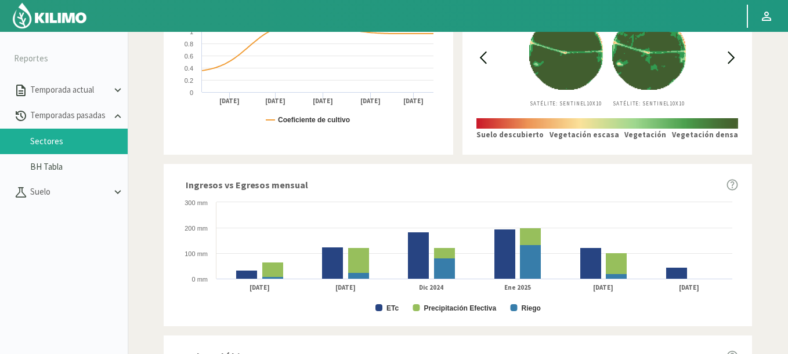
scroll to position [348, 0]
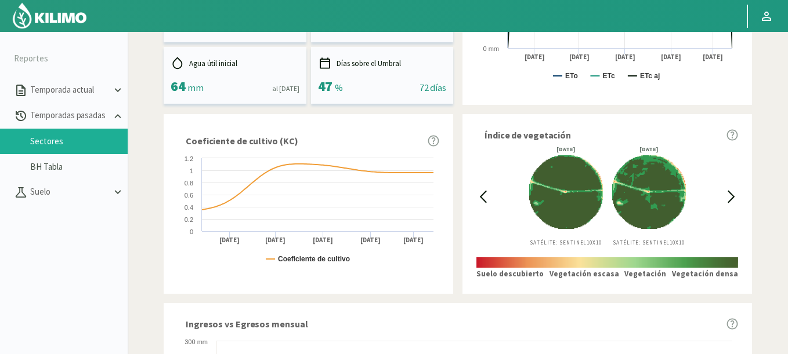
click at [481, 195] on icon at bounding box center [482, 196] width 13 height 13
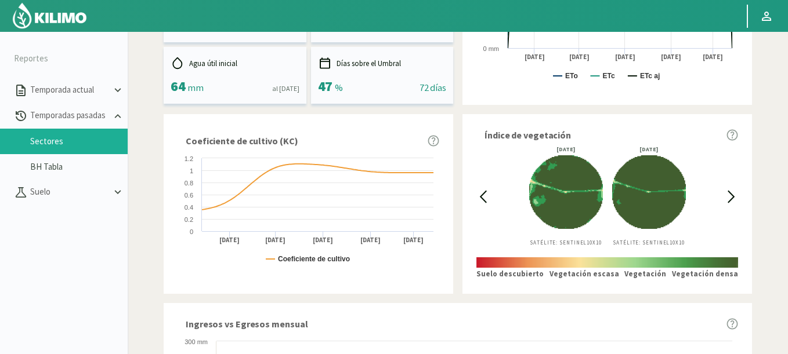
click at [481, 195] on icon at bounding box center [482, 196] width 13 height 13
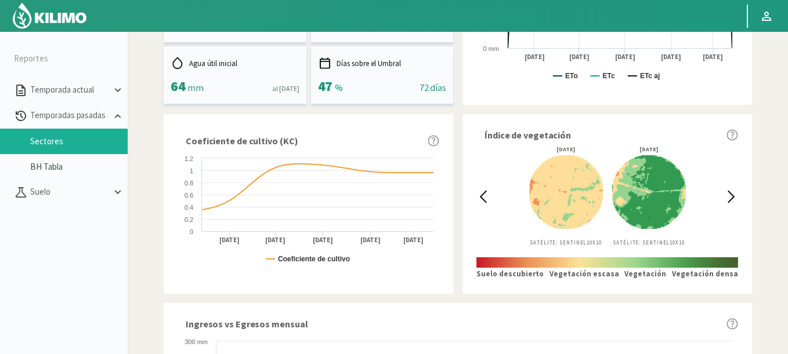
click at [481, 195] on icon at bounding box center [482, 196] width 13 height 13
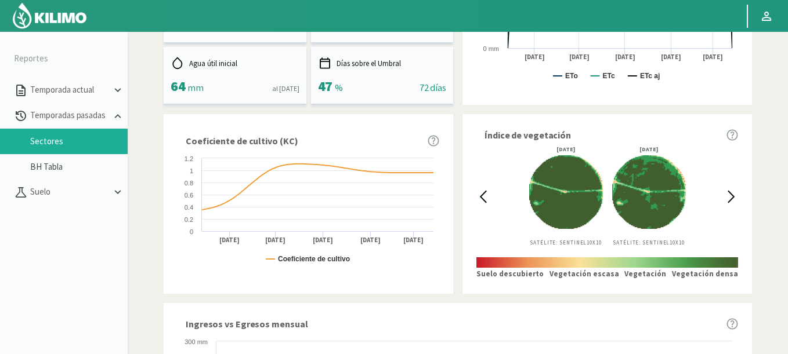
click at [481, 195] on icon at bounding box center [482, 196] width 13 height 13
click at [733, 195] on icon at bounding box center [731, 196] width 13 height 13
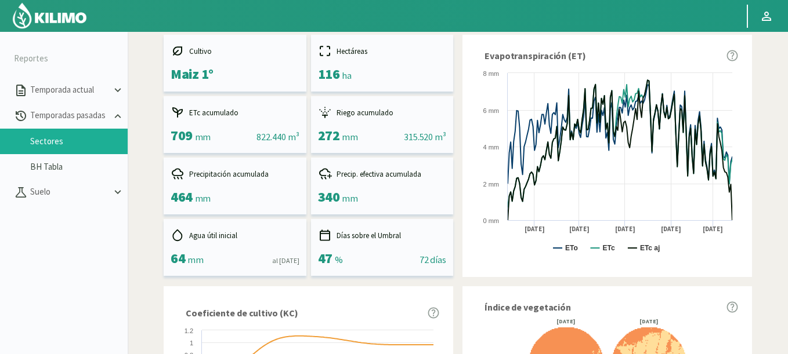
scroll to position [0, 0]
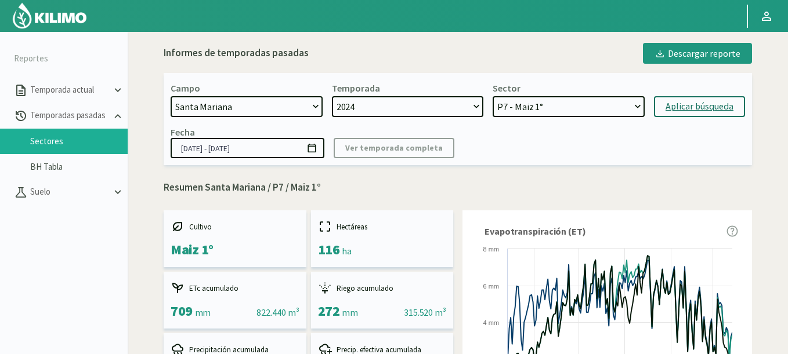
click at [392, 148] on kil-button "Ver temporada completa" at bounding box center [394, 148] width 121 height 20
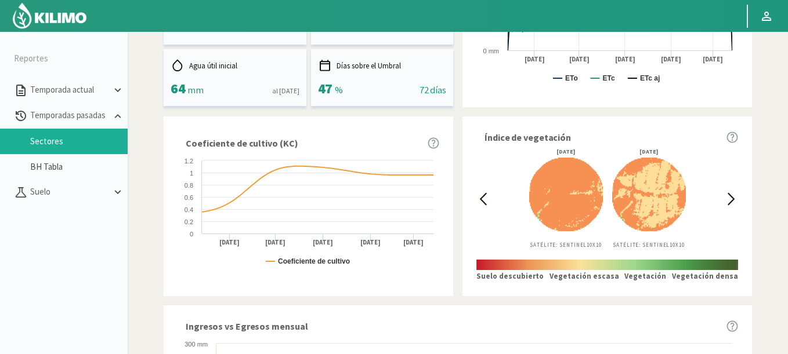
scroll to position [348, 0]
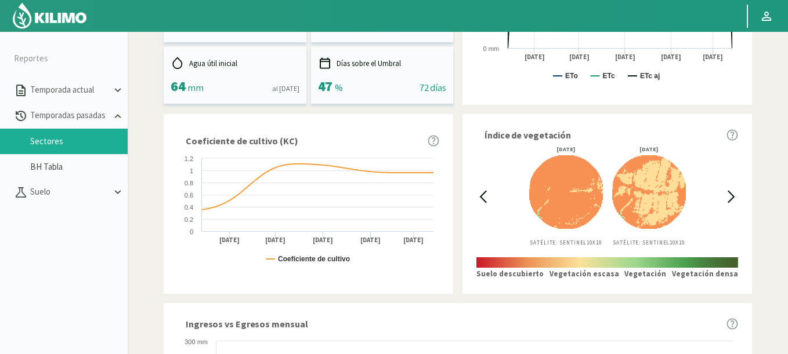
click at [486, 194] on icon at bounding box center [482, 196] width 13 height 13
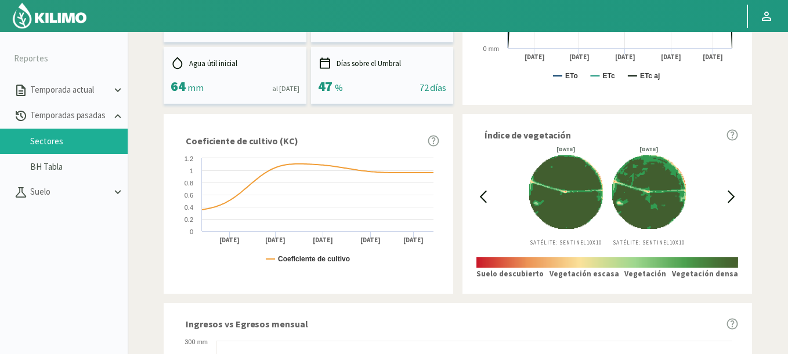
click at [486, 194] on icon at bounding box center [482, 196] width 13 height 13
click at [719, 191] on div "[DATE] Satélite: Sentinel 10X10 [DATE] Satélite: Sentinel 10X10" at bounding box center [607, 197] width 235 height 100
click at [727, 193] on icon at bounding box center [731, 196] width 13 height 13
click at [727, 195] on icon at bounding box center [731, 196] width 13 height 13
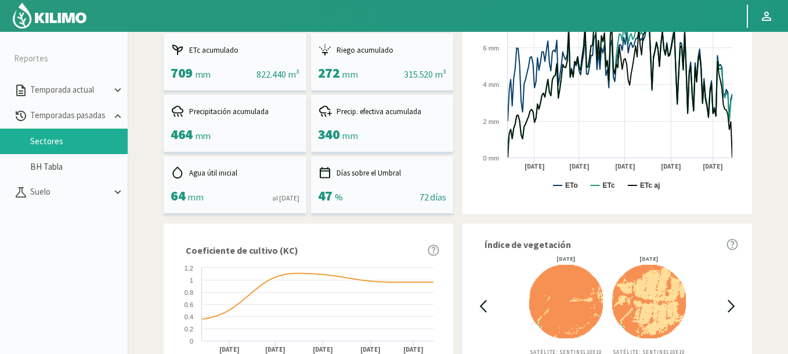
scroll to position [209, 0]
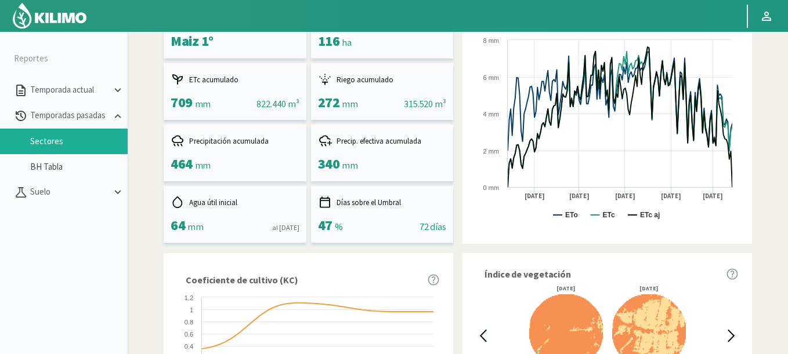
click at [483, 339] on icon at bounding box center [483, 336] width 6 height 11
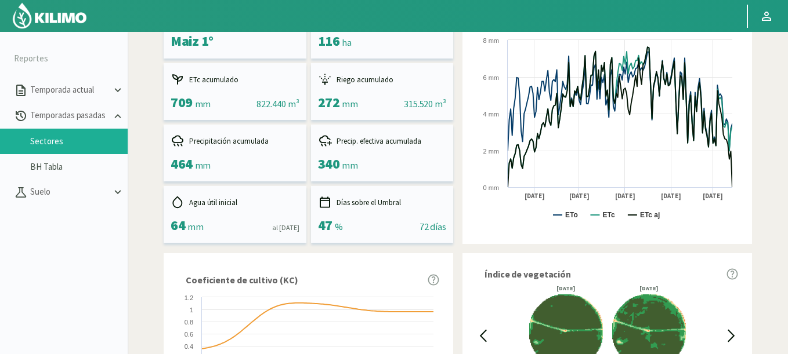
click at [483, 339] on icon at bounding box center [483, 336] width 6 height 11
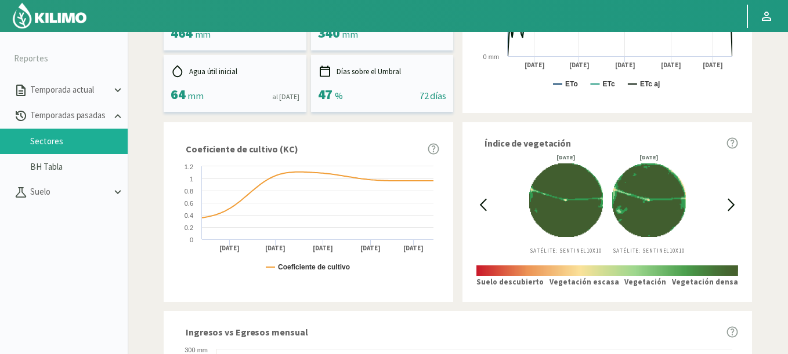
scroll to position [348, 0]
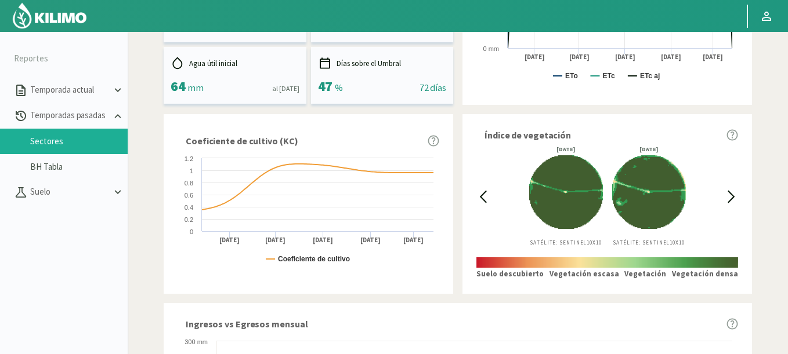
click at [727, 191] on icon at bounding box center [731, 196] width 13 height 13
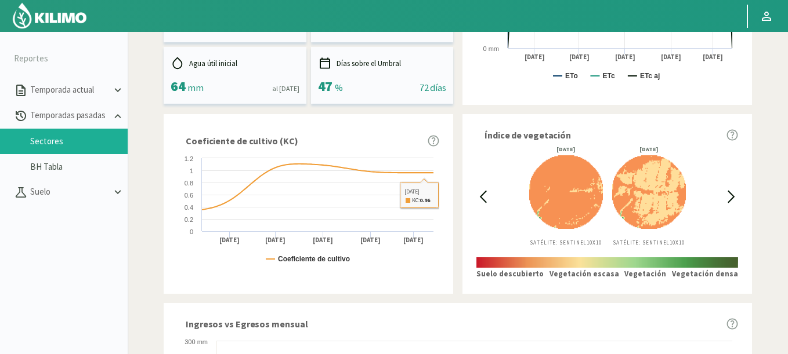
click at [474, 195] on svg-icon at bounding box center [479, 196] width 10 height 13
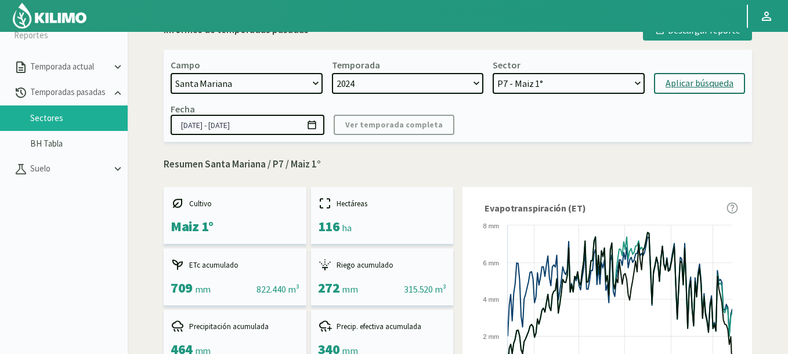
scroll to position [0, 0]
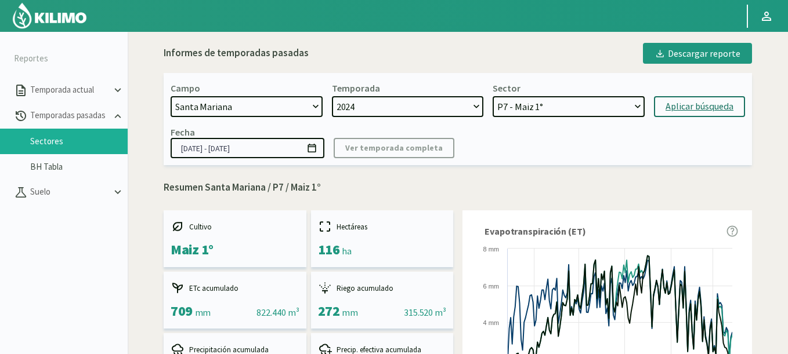
click at [205, 114] on select "[DATE] 8 Fuegos Acograpes - Ag. [PERSON_NAME] - Ag. [GEOGRAPHIC_DATA] Acograpes…" at bounding box center [247, 106] width 152 height 21
click at [307, 108] on select "[DATE] 8 Fuegos Acograpes - Ag. [PERSON_NAME] - Ag. [GEOGRAPHIC_DATA] Acograpes…" at bounding box center [247, 106] width 152 height 21
select select "1616: Object"
click at [171, 96] on select "[DATE] 8 Fuegos Acograpes - Ag. [PERSON_NAME] - Ag. [GEOGRAPHIC_DATA] Acograpes…" at bounding box center [247, 106] width 152 height 21
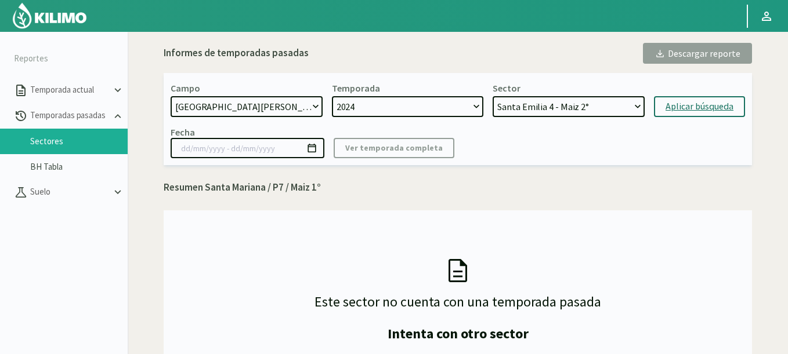
select select "26: Object"
click at [493, 96] on select "[GEOGRAPHIC_DATA][PERSON_NAME] 4 - [GEOGRAPHIC_DATA] 2° [GEOGRAPHIC_DATA][PERSO…" at bounding box center [569, 106] width 152 height 21
click at [682, 102] on div "Aplicar búsqueda" at bounding box center [699, 107] width 68 height 14
type input "[DATE] - [DATE]"
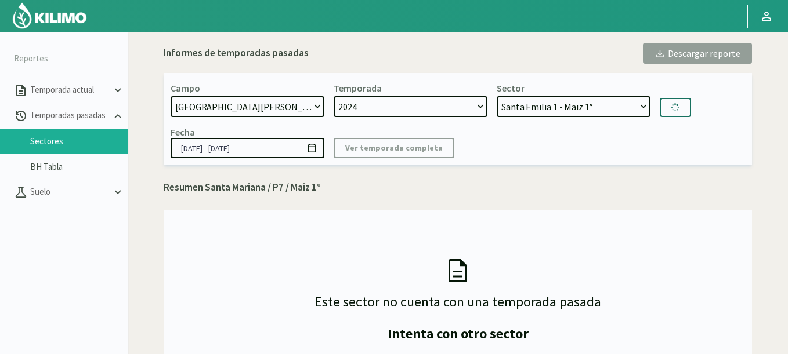
select select "30: Object"
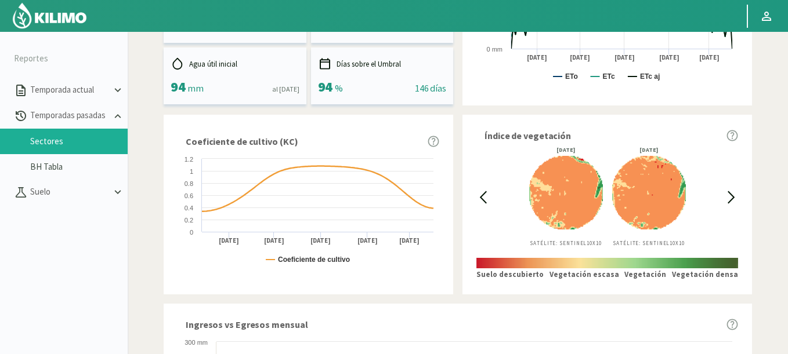
scroll to position [348, 0]
click at [477, 189] on div at bounding box center [482, 197] width 13 height 100
click at [488, 201] on icon at bounding box center [482, 196] width 13 height 13
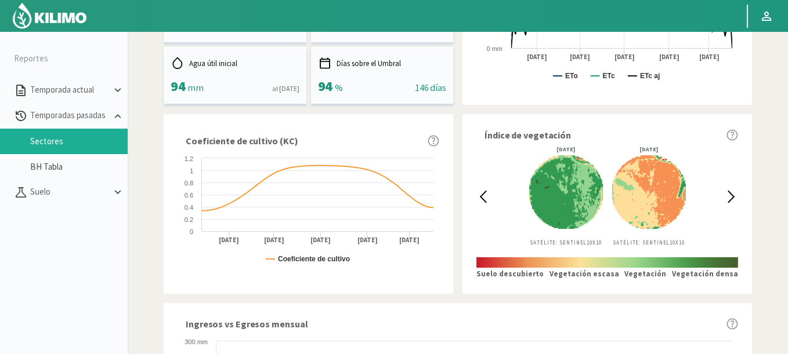
click at [477, 193] on icon at bounding box center [482, 196] width 13 height 13
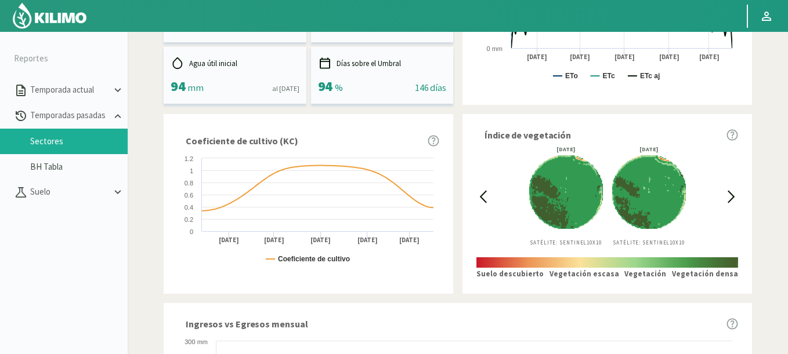
click at [730, 197] on icon at bounding box center [731, 196] width 13 height 13
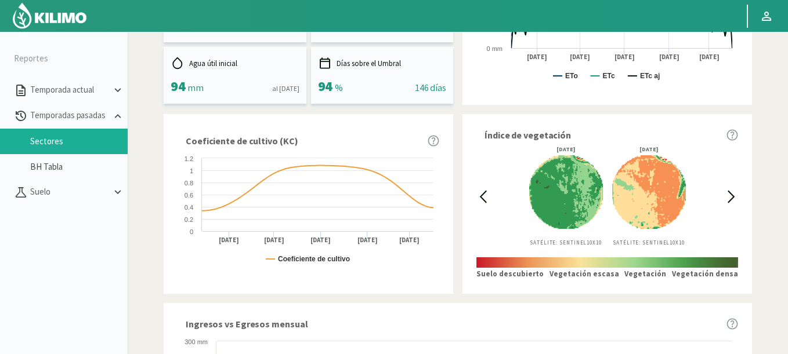
click at [480, 194] on icon at bounding box center [482, 196] width 13 height 13
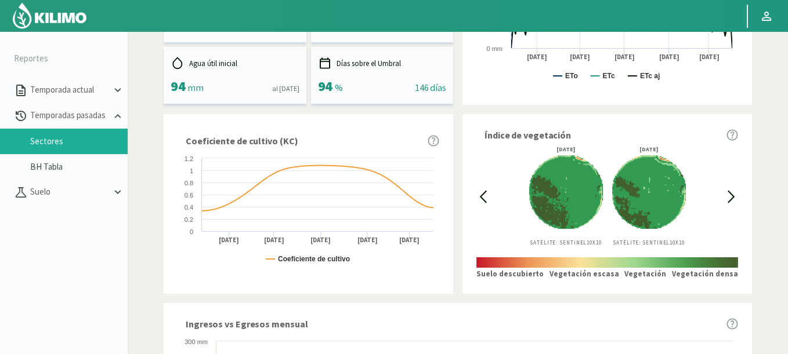
click at [731, 195] on icon at bounding box center [731, 196] width 13 height 13
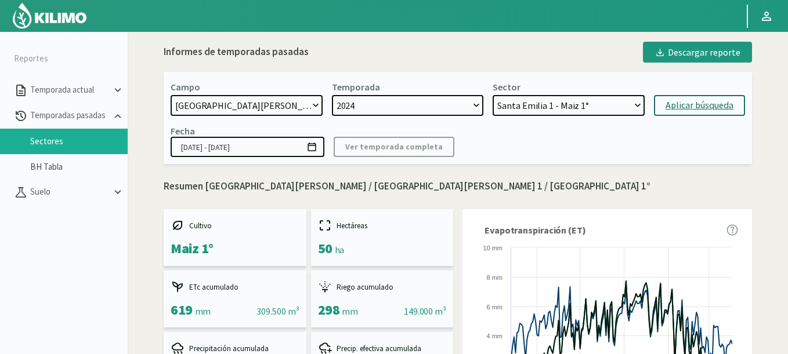
scroll to position [0, 0]
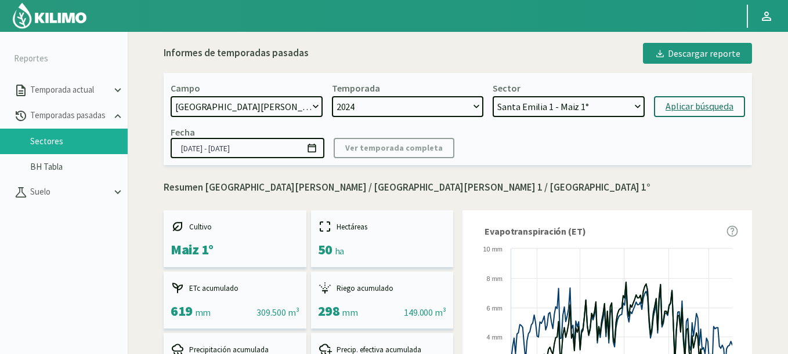
click at [312, 147] on icon at bounding box center [311, 148] width 8 height 9
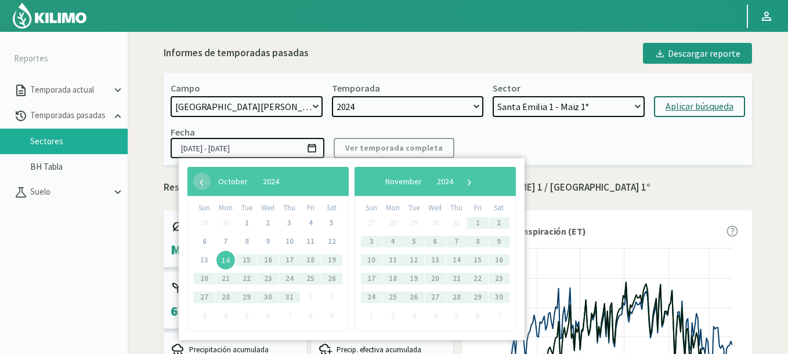
click at [233, 262] on span "14" at bounding box center [225, 260] width 19 height 19
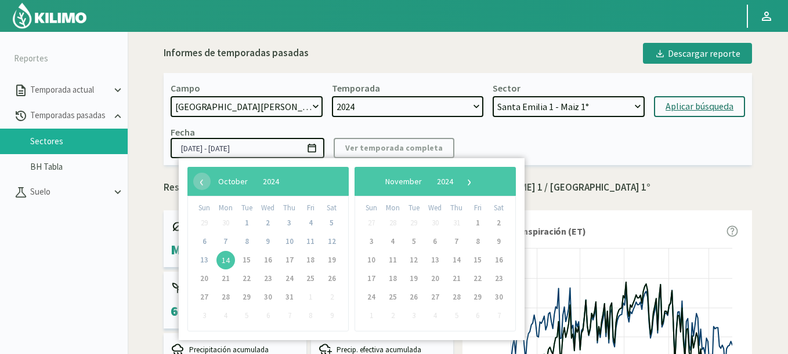
click at [220, 256] on span "14" at bounding box center [225, 260] width 19 height 19
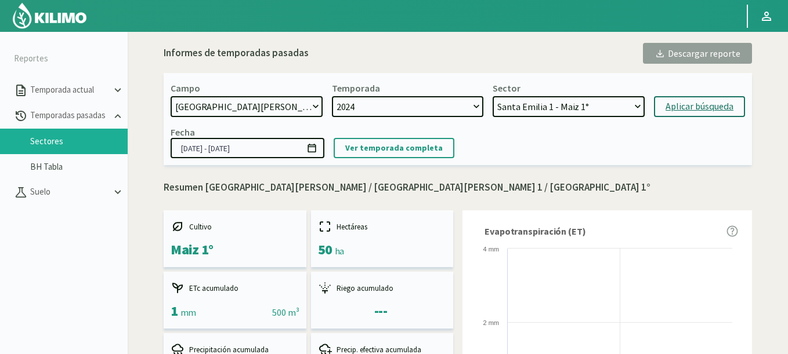
click at [318, 149] on input "[DATE] - [DATE]" at bounding box center [248, 148] width 154 height 20
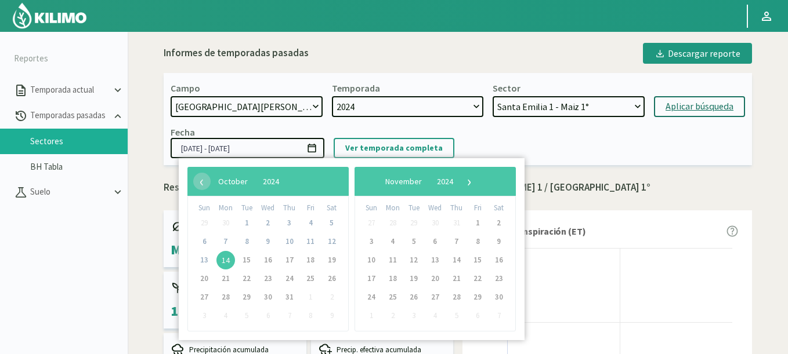
click at [215, 272] on td "21" at bounding box center [225, 279] width 21 height 19
click at [223, 256] on span "14" at bounding box center [225, 260] width 19 height 19
click at [478, 176] on span "›" at bounding box center [469, 181] width 17 height 17
click at [469, 183] on span "›" at bounding box center [459, 181] width 17 height 17
click at [472, 183] on span "›" at bounding box center [463, 181] width 17 height 17
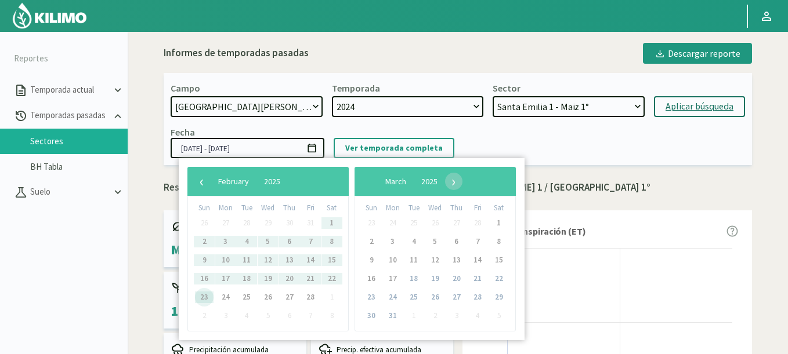
click at [201, 300] on span "23" at bounding box center [204, 297] width 19 height 19
type input "[DATE] - [DATE]"
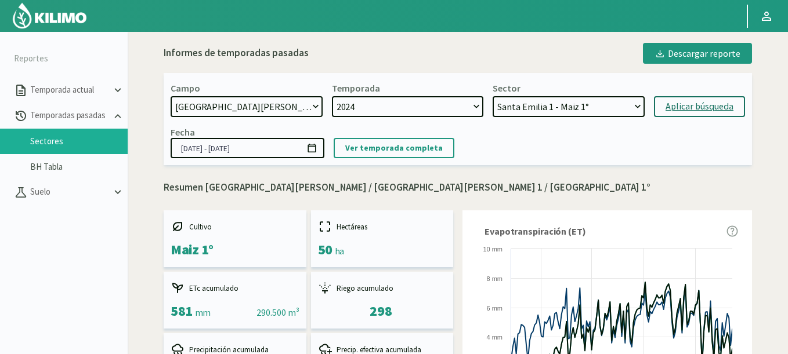
select select "1630: Object"
click at [171, 96] on select "[DATE] 8 Fuegos Acograpes - Ag. [PERSON_NAME] - Ag. [GEOGRAPHIC_DATA] Acograpes…" at bounding box center [247, 106] width 152 height 21
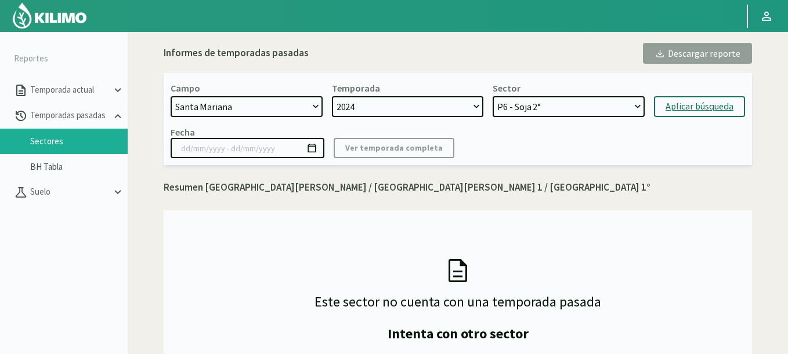
select select "34: Object"
click at [493, 96] on select "P6 - Soja 2° P8 - Maiz 2° P3 - Maiz 2° P7 - Maiz 1° P1 - [GEOGRAPHIC_DATA] 1º" at bounding box center [569, 106] width 152 height 21
click at [700, 93] on form "Campo [DATE] 8 Fuegos Acograpes - Ag. [PERSON_NAME] - Ag. [GEOGRAPHIC_DATA] Aco…" at bounding box center [458, 99] width 574 height 35
click at [697, 103] on div "Aplicar búsqueda" at bounding box center [699, 107] width 68 height 14
type input "[DATE] - [DATE]"
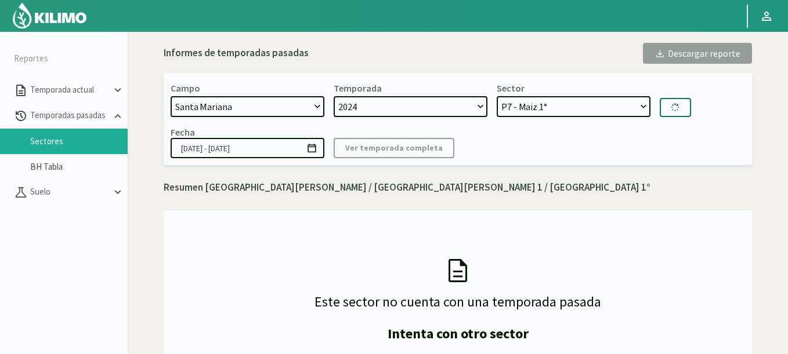
select select "39: Object"
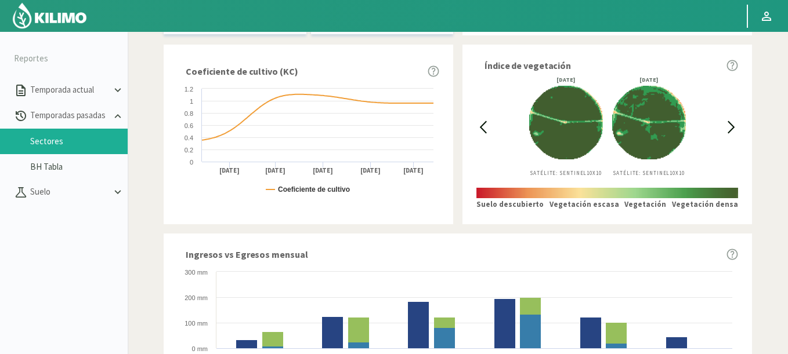
scroll to position [348, 0]
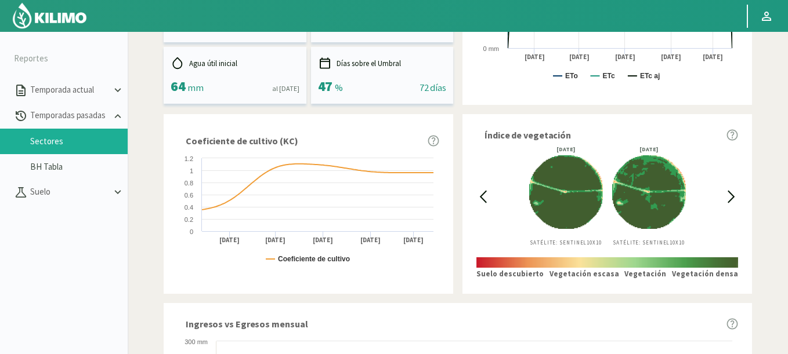
click at [478, 195] on icon at bounding box center [482, 196] width 13 height 13
click at [481, 195] on icon at bounding box center [482, 196] width 13 height 13
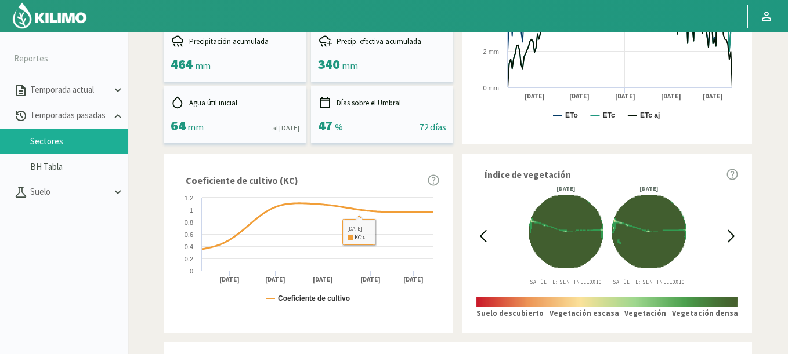
scroll to position [278, 0]
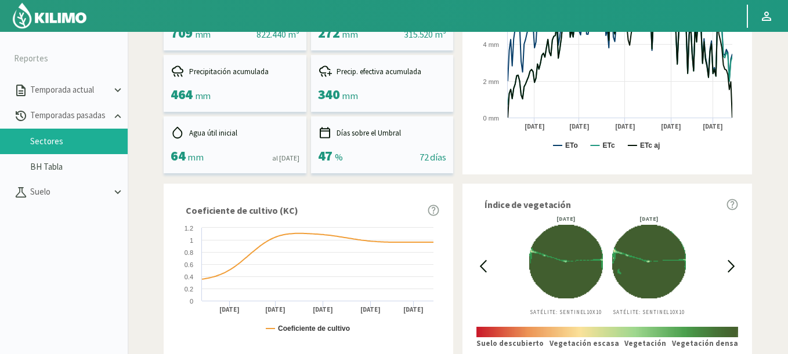
click at [487, 271] on icon at bounding box center [482, 266] width 13 height 13
click at [484, 269] on icon at bounding box center [482, 266] width 13 height 13
click at [483, 266] on icon at bounding box center [482, 266] width 13 height 13
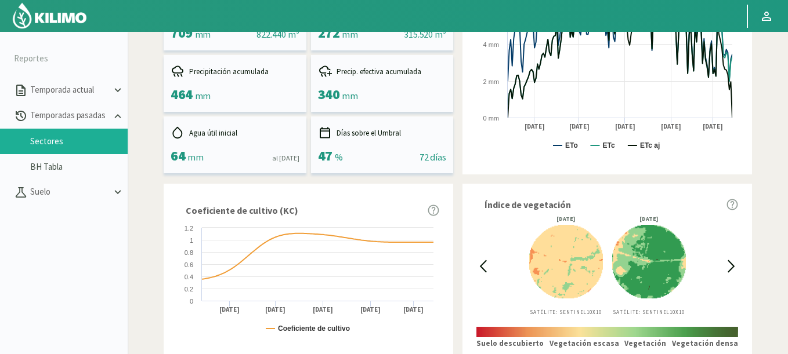
click at [483, 266] on icon at bounding box center [482, 266] width 13 height 13
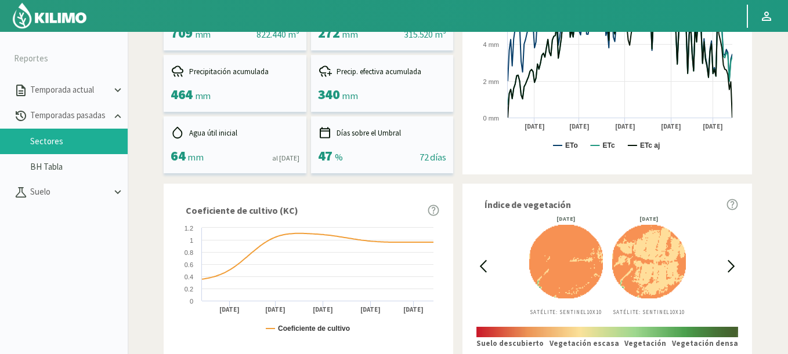
click at [483, 266] on icon at bounding box center [482, 266] width 13 height 13
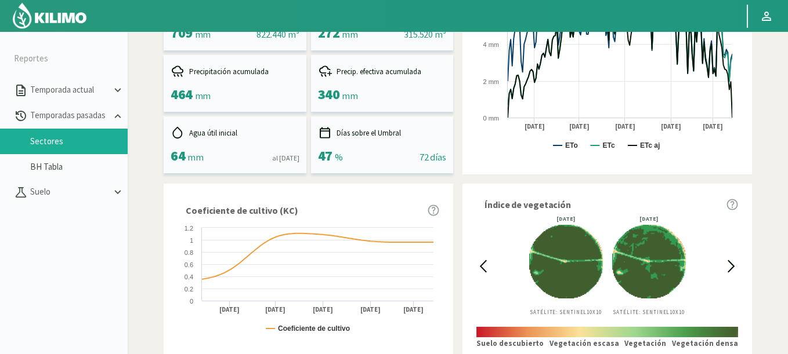
click at [483, 266] on icon at bounding box center [482, 266] width 13 height 13
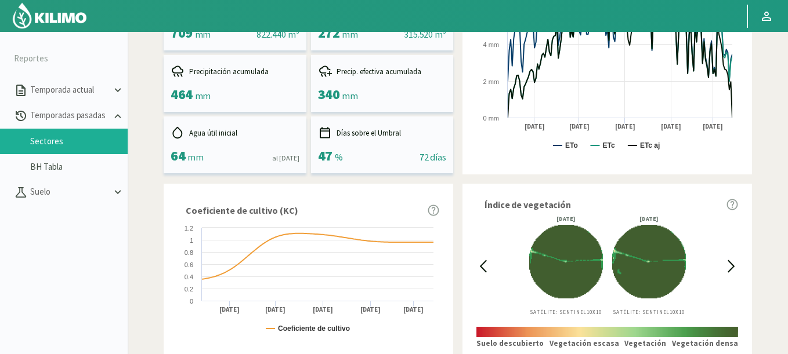
click at [483, 266] on icon at bounding box center [482, 266] width 13 height 13
click at [734, 271] on icon at bounding box center [731, 266] width 13 height 13
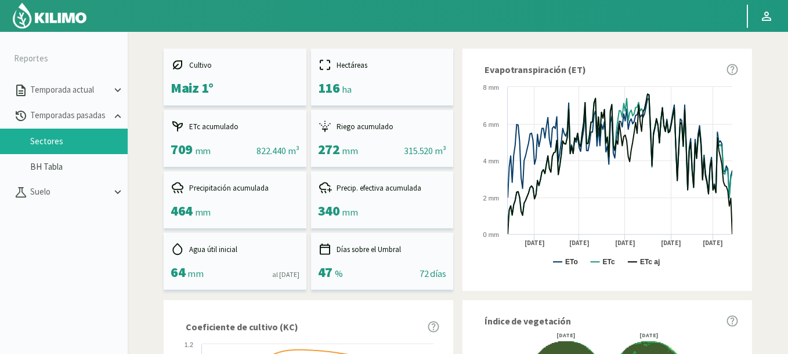
scroll to position [0, 0]
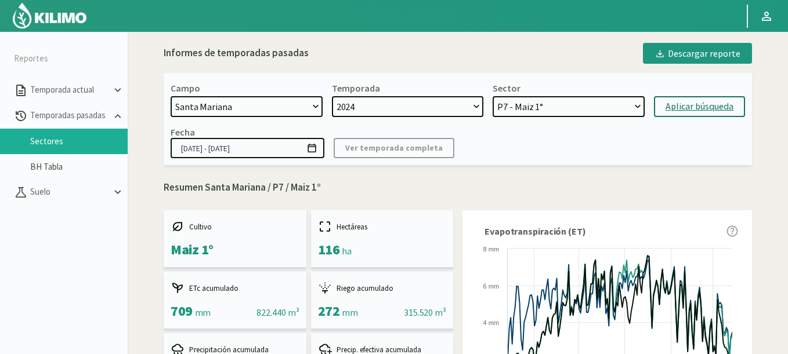
click at [313, 148] on icon at bounding box center [311, 148] width 11 height 11
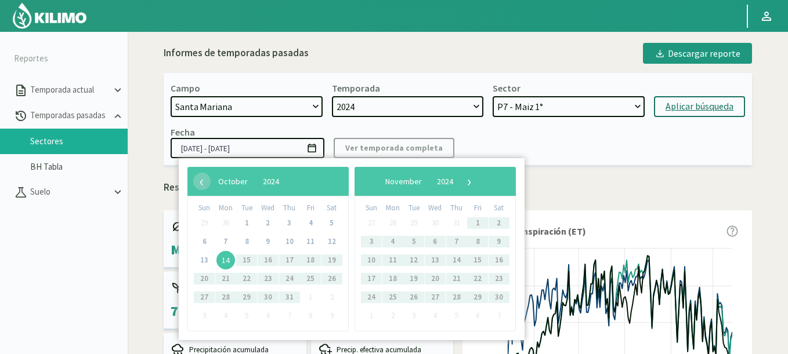
click at [220, 260] on span "14" at bounding box center [225, 260] width 19 height 19
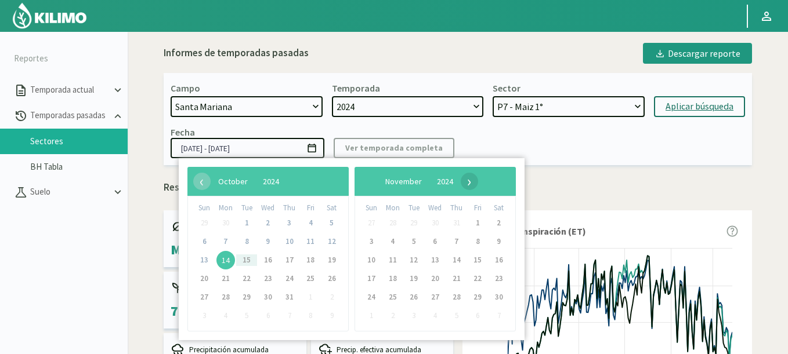
click at [478, 183] on span "›" at bounding box center [469, 181] width 17 height 17
click at [469, 183] on span "›" at bounding box center [459, 181] width 17 height 17
drag, startPoint x: 192, startPoint y: 186, endPoint x: 218, endPoint y: 164, distance: 33.7
click at [199, 186] on div "‹ ​ January ​ 2025 ​ ›" at bounding box center [267, 181] width 161 height 29
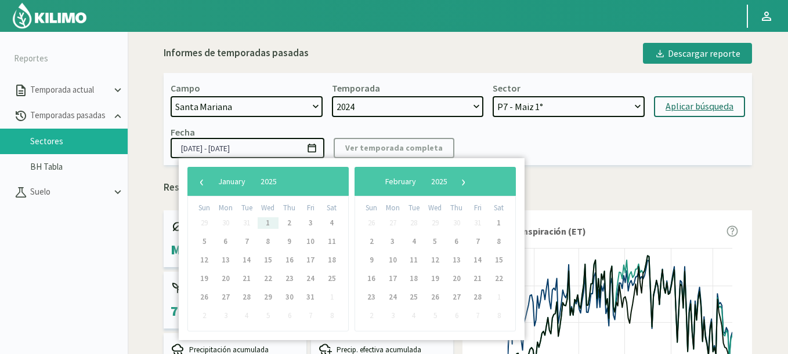
click at [247, 122] on div "Campo [DATE] 8 Fuegos Acograpes - Ag. [PERSON_NAME] - Ag. [GEOGRAPHIC_DATA] Aco…" at bounding box center [458, 119] width 588 height 92
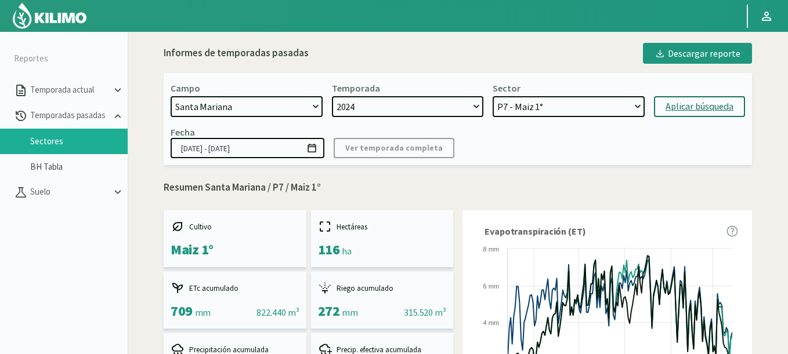
click at [313, 148] on icon at bounding box center [311, 148] width 11 height 11
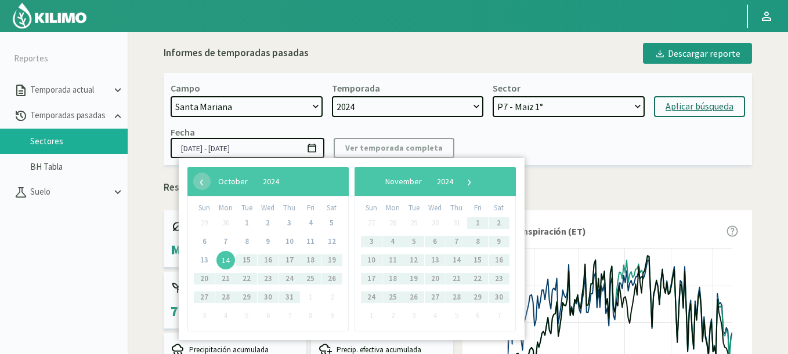
click at [216, 258] on span "14" at bounding box center [225, 260] width 19 height 19
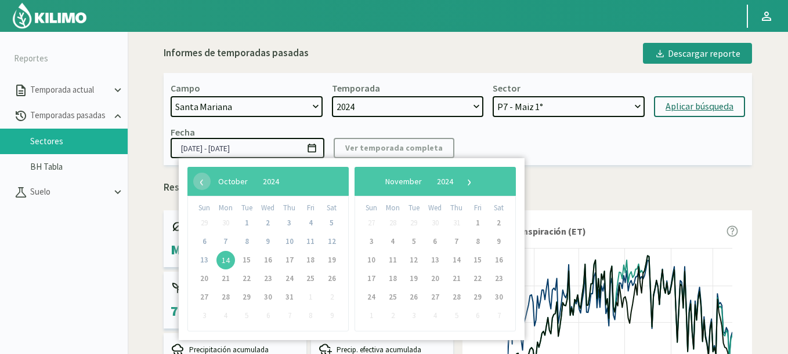
click at [224, 259] on span "14" at bounding box center [225, 260] width 19 height 19
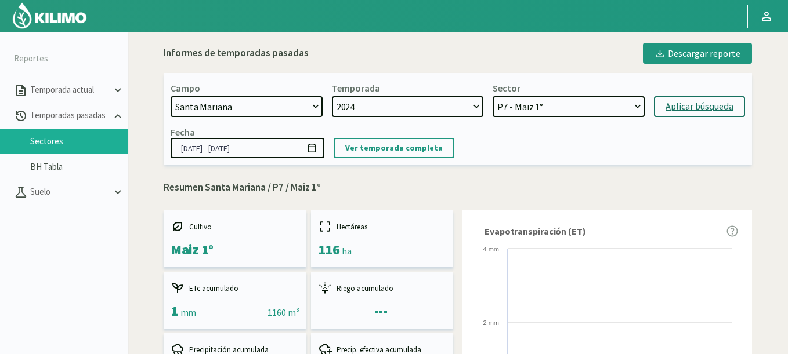
click at [320, 151] on input "[DATE] - [DATE]" at bounding box center [248, 148] width 154 height 20
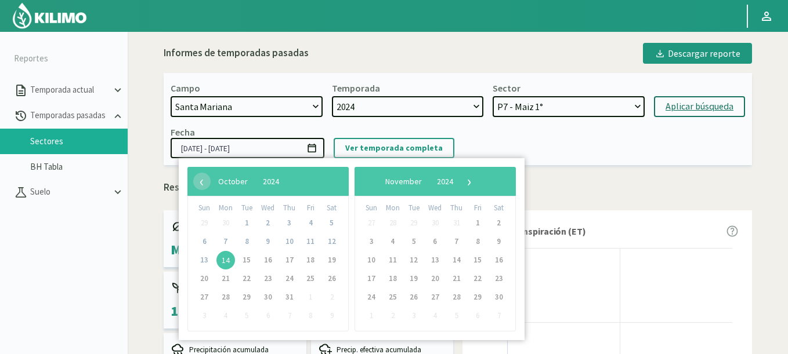
click at [220, 259] on span "14" at bounding box center [225, 260] width 19 height 19
click at [478, 184] on span "›" at bounding box center [469, 181] width 17 height 17
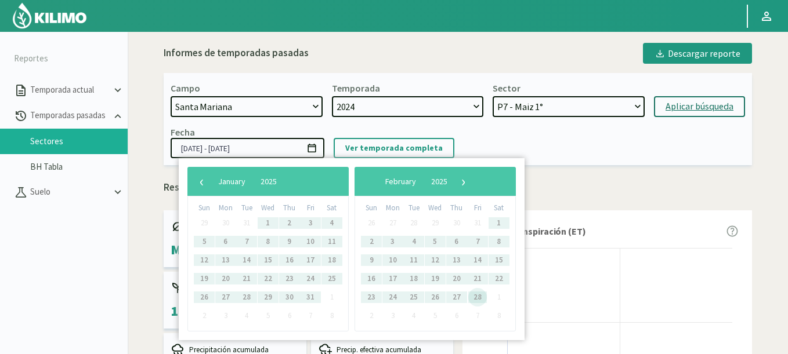
click at [483, 299] on span "28" at bounding box center [477, 297] width 19 height 19
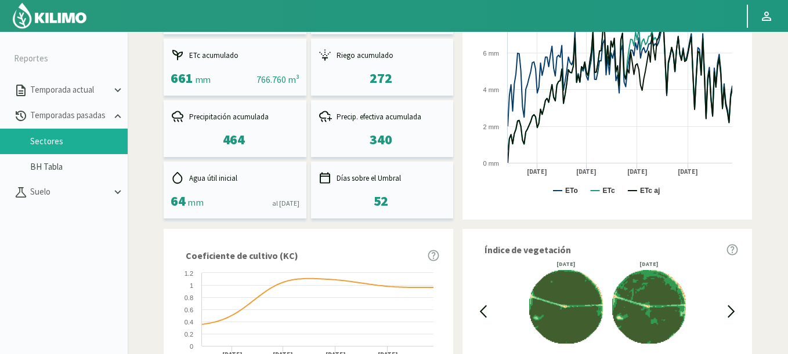
scroll to position [356, 0]
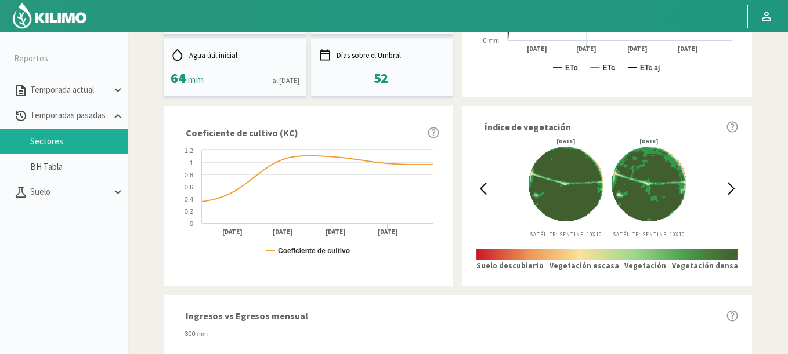
click at [729, 187] on icon at bounding box center [731, 188] width 13 height 13
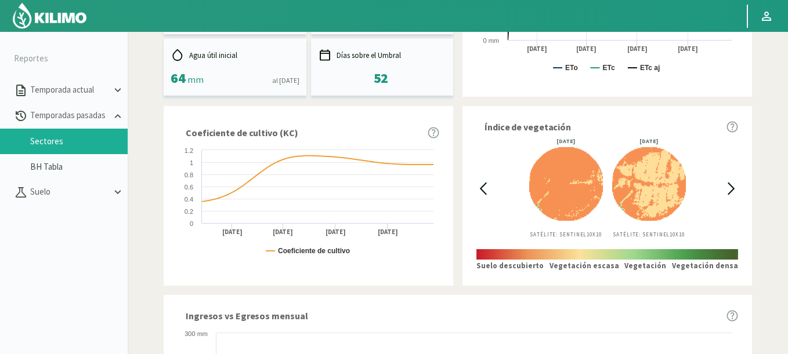
scroll to position [8, 0]
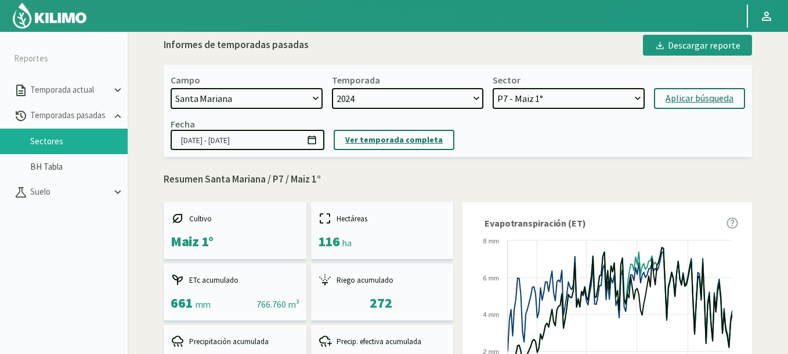
click at [412, 130] on button "Ver temporada completa" at bounding box center [394, 140] width 121 height 20
type input "[DATE] - [DATE]"
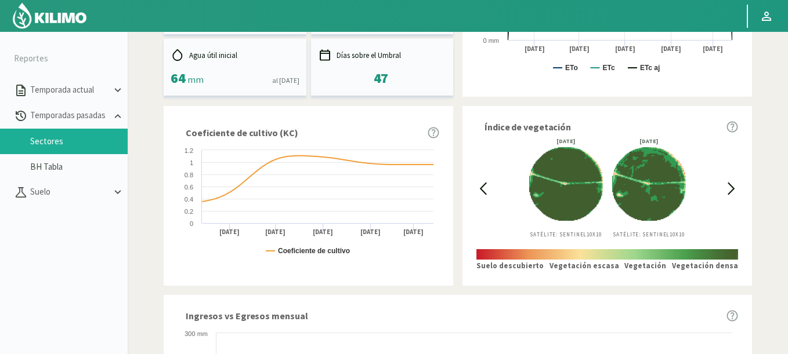
scroll to position [364, 0]
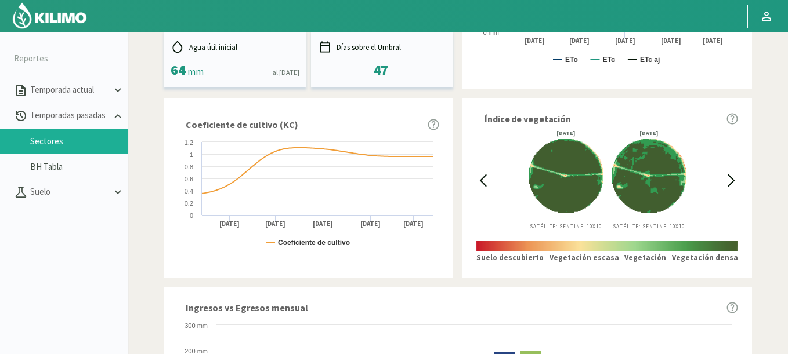
click at [730, 190] on div at bounding box center [731, 181] width 13 height 100
click at [732, 184] on icon at bounding box center [731, 180] width 13 height 13
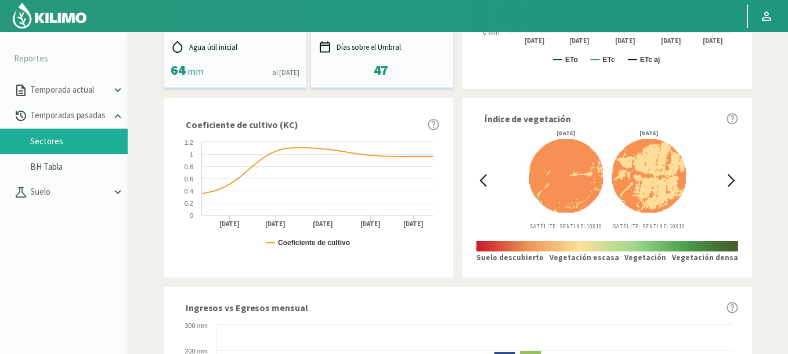
click at [483, 173] on div at bounding box center [482, 181] width 13 height 100
click at [483, 185] on icon at bounding box center [482, 180] width 13 height 13
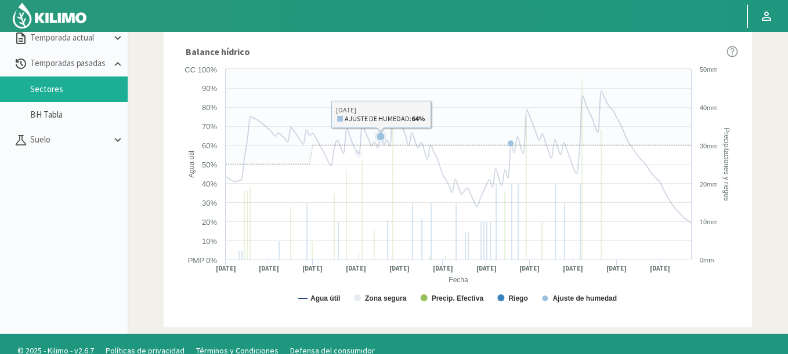
scroll to position [67, 0]
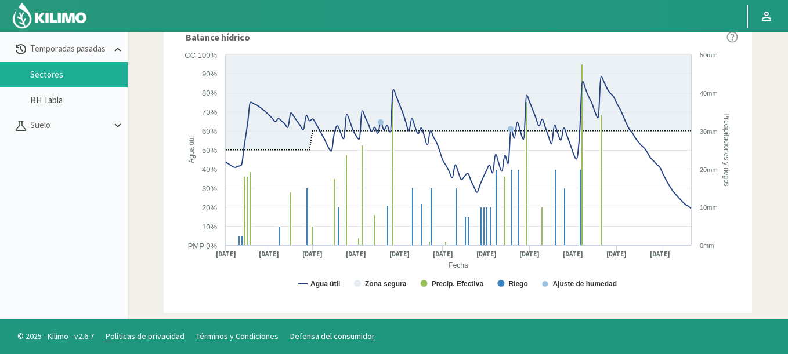
click at [73, 7] on img at bounding box center [50, 16] width 76 height 28
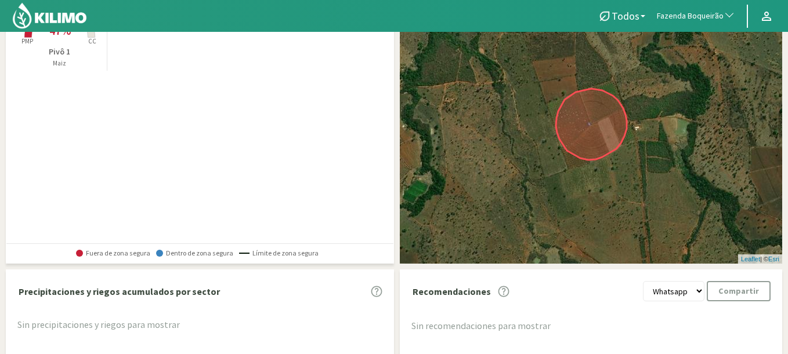
scroll to position [139, 0]
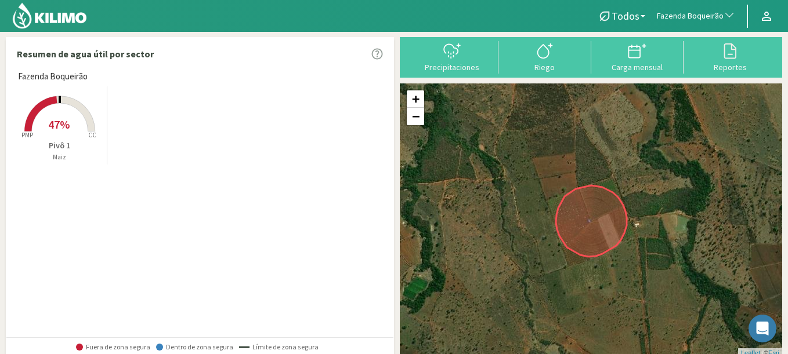
click at [686, 18] on span "Fazenda Boqueirão" at bounding box center [690, 16] width 67 height 12
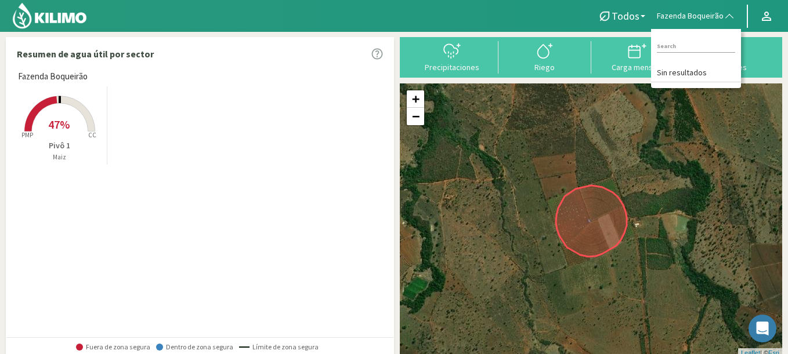
click at [73, 135] on rect at bounding box center [59, 132] width 93 height 93
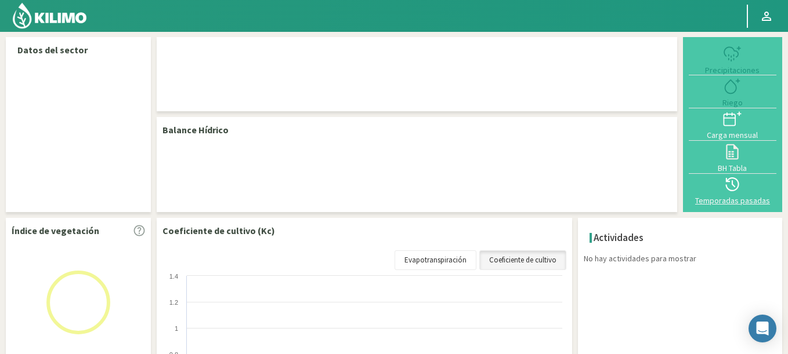
click at [740, 191] on icon at bounding box center [732, 184] width 19 height 19
